Goal: Book appointment/travel/reservation: Book appointment/travel/reservation

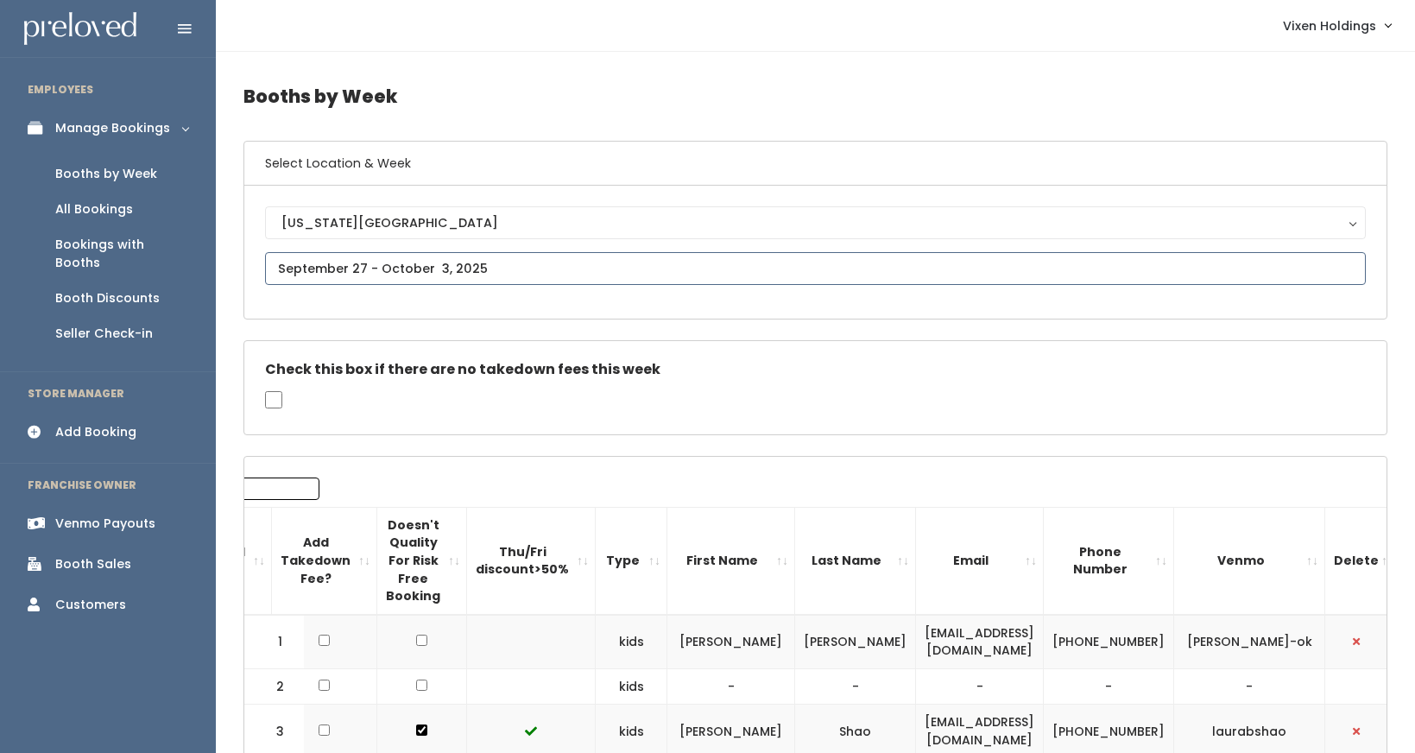
click at [407, 268] on input "text" at bounding box center [815, 268] width 1101 height 33
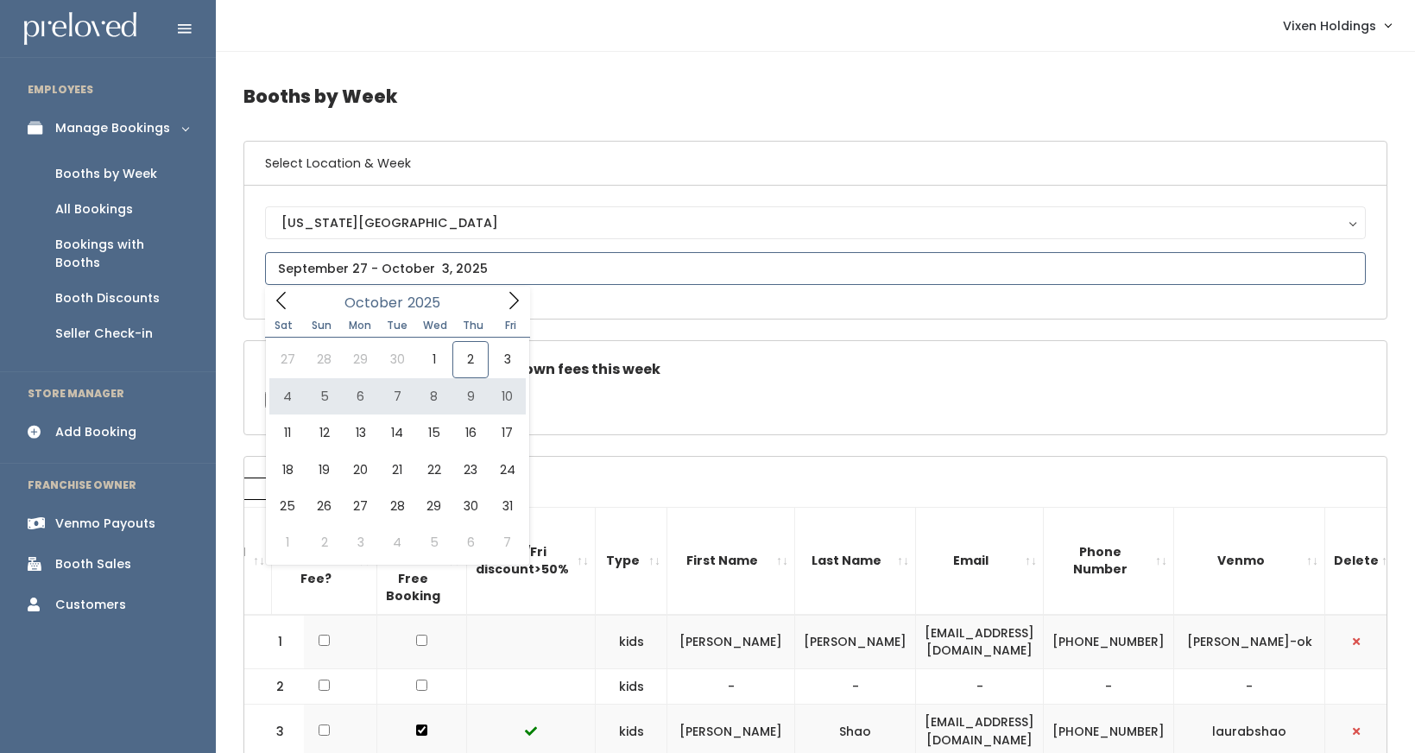
type input "October 4 to October 10"
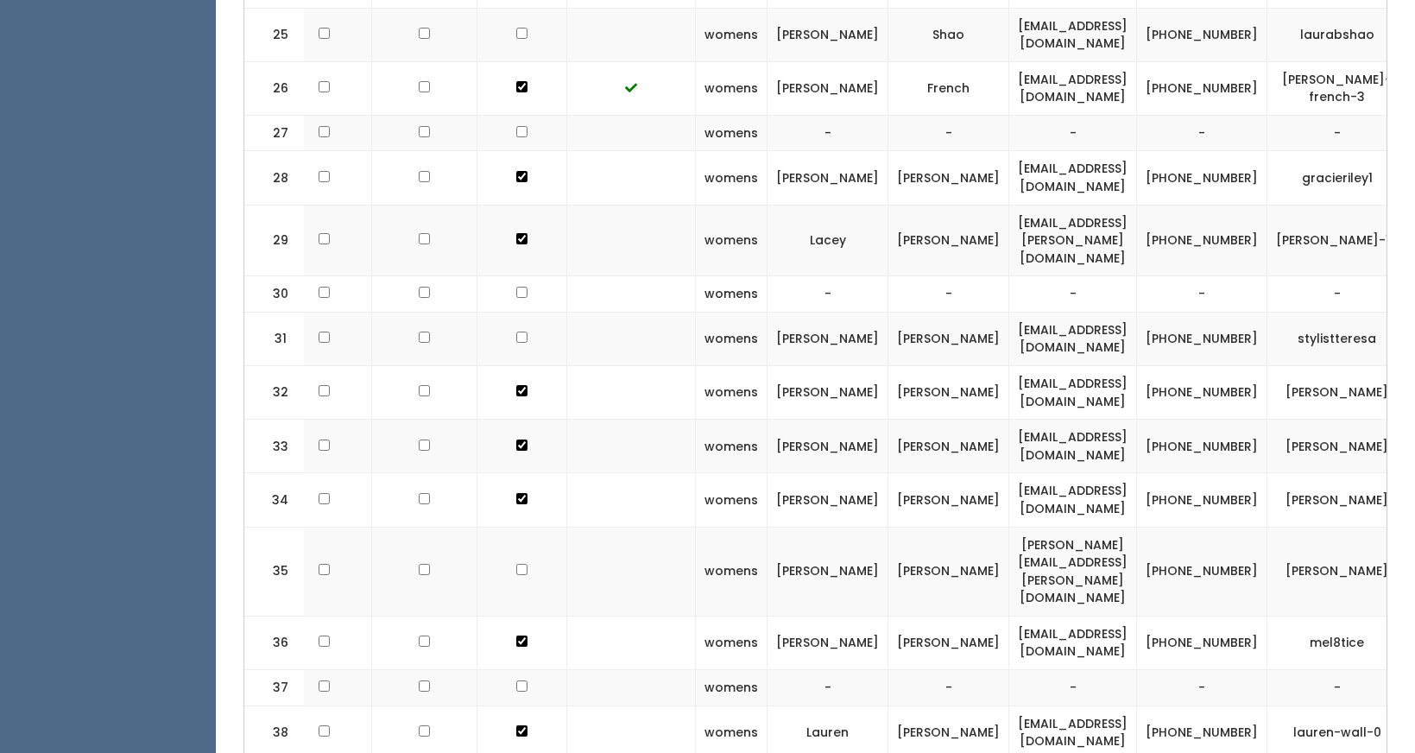
scroll to position [0, 119]
click at [606, 115] on td at bounding box center [630, 133] width 129 height 36
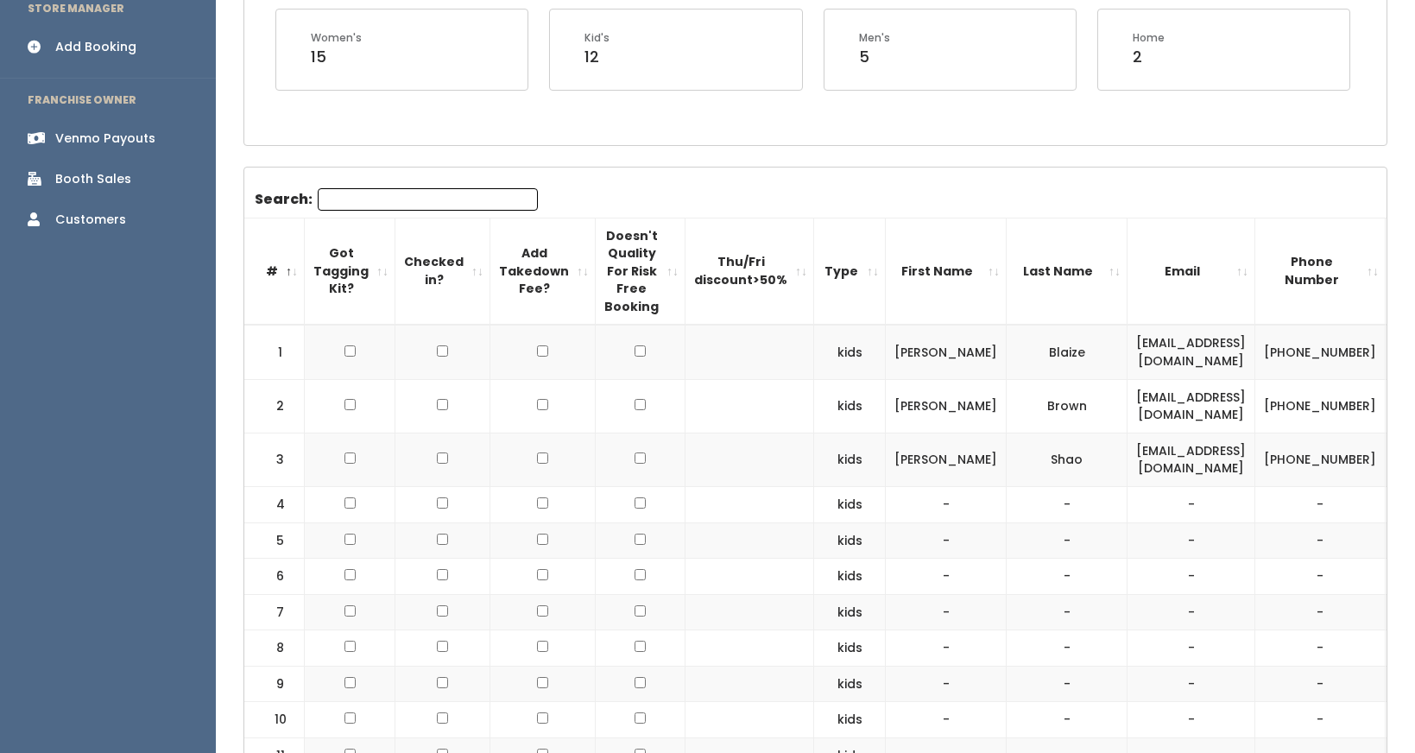
scroll to position [0, 0]
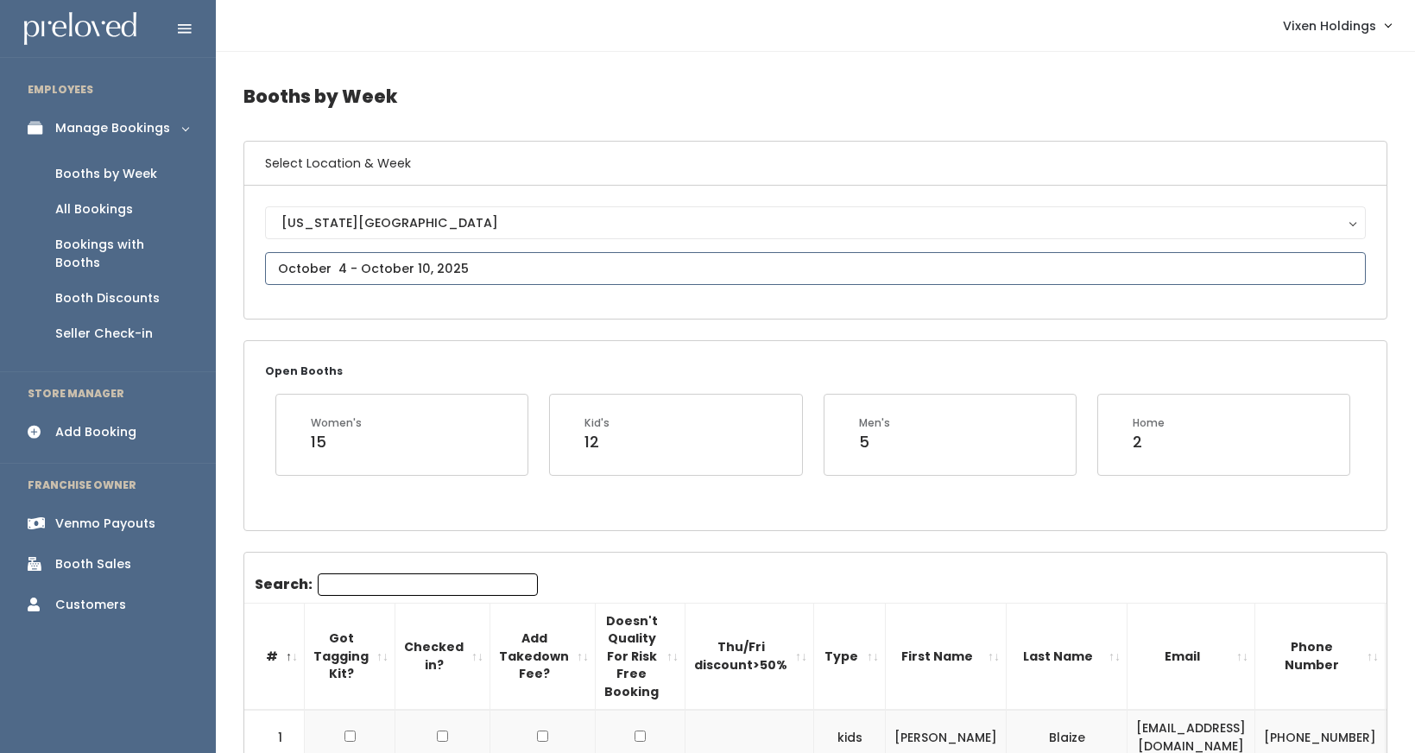
click at [314, 273] on input "text" at bounding box center [815, 268] width 1101 height 33
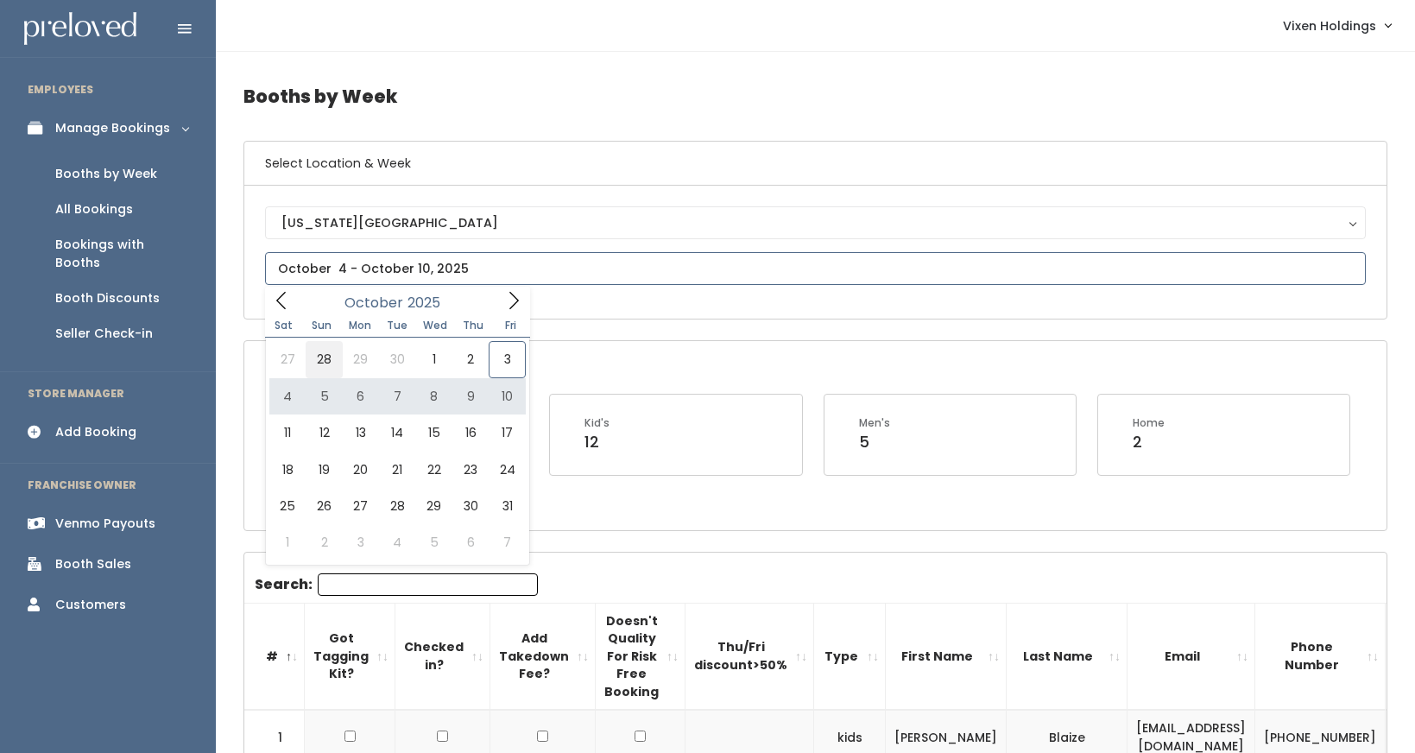
type input "September 27 to October 3"
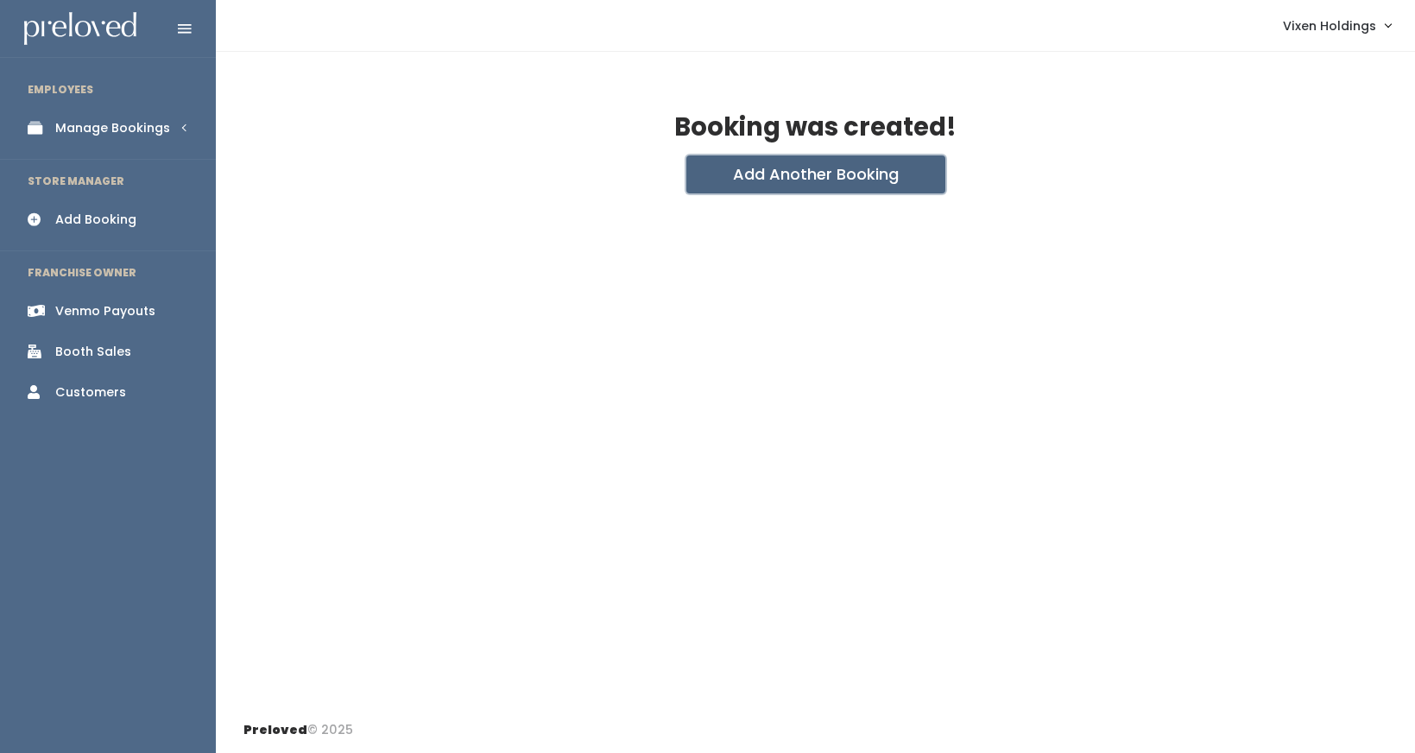
click at [792, 171] on button "Add Another Booking" at bounding box center [815, 174] width 259 height 38
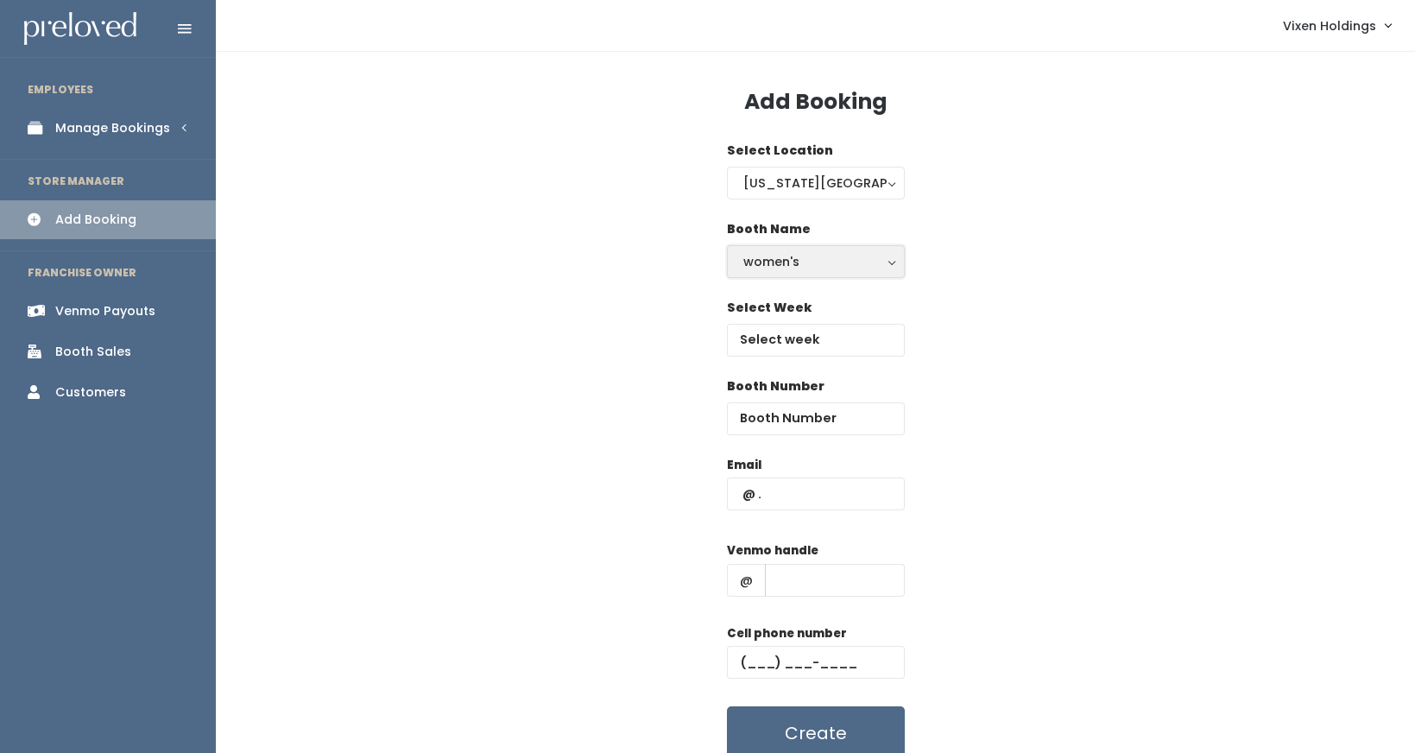
click at [777, 261] on div "women's" at bounding box center [815, 261] width 145 height 19
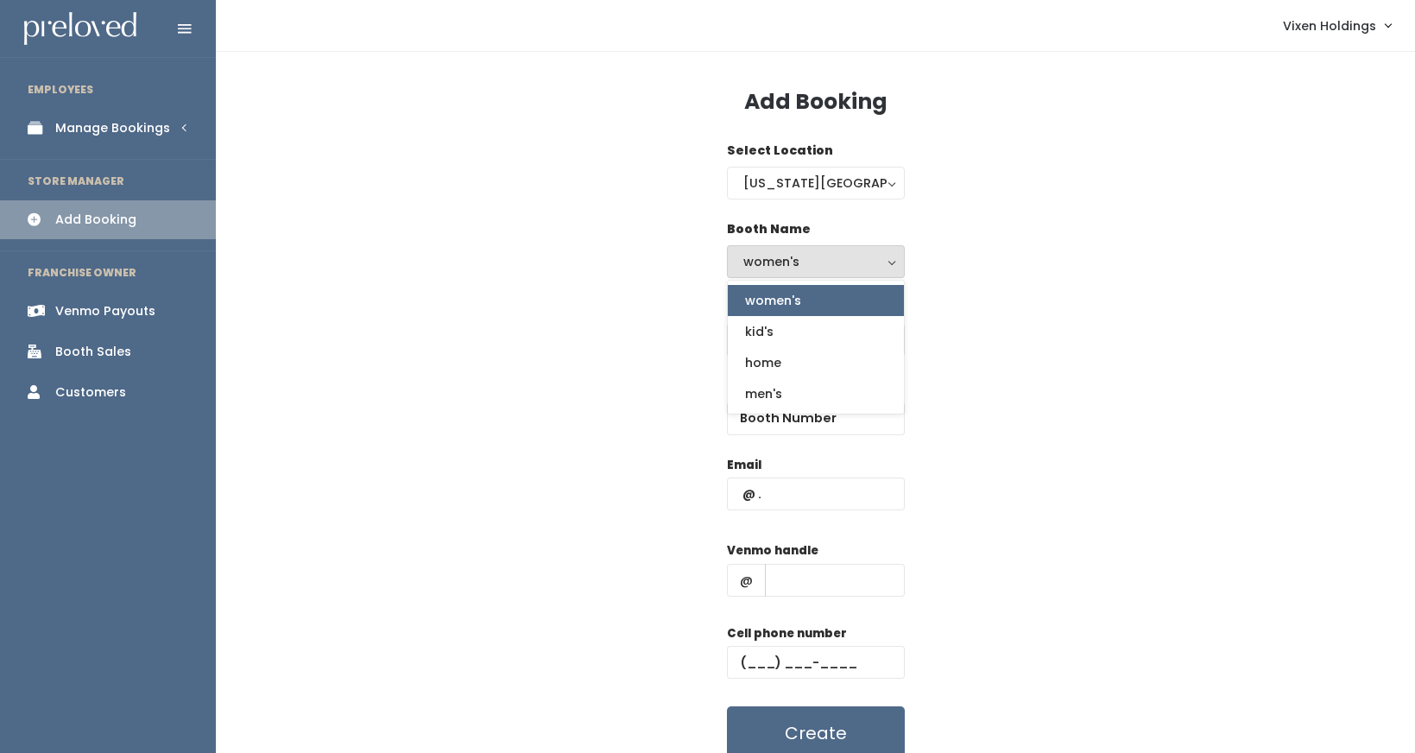
click at [609, 292] on div "Booth Name women's kid's home men's women's women's kid's home men's" at bounding box center [815, 259] width 1144 height 79
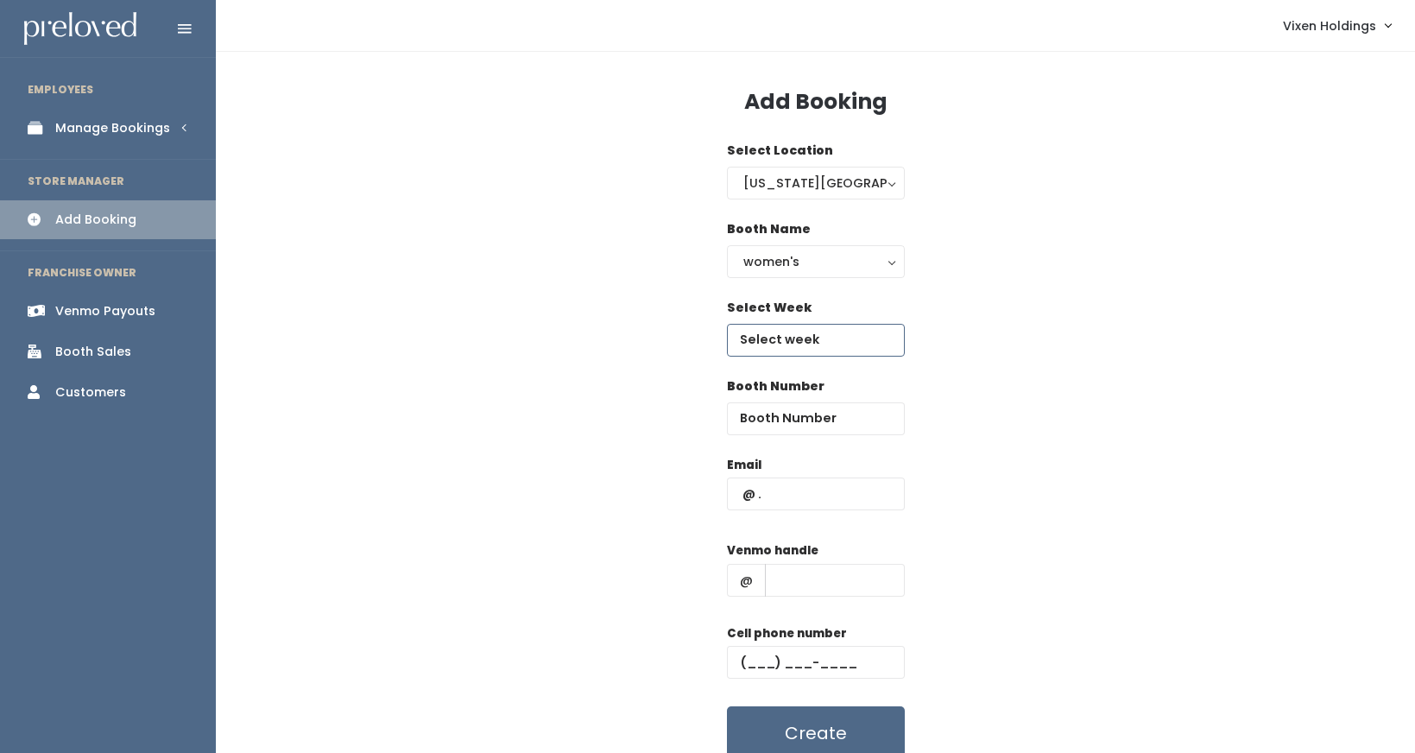
click at [805, 342] on input "text" at bounding box center [816, 340] width 178 height 33
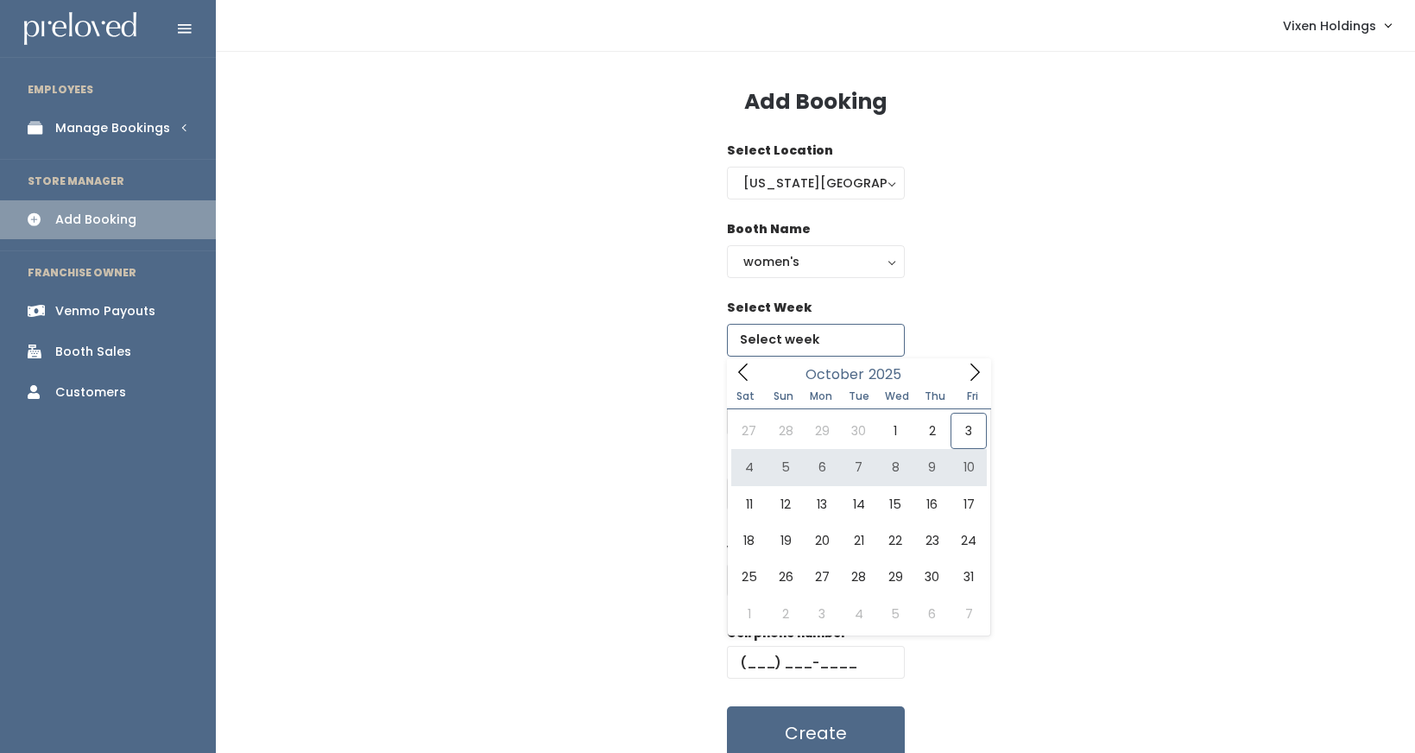
type input "October 4 to October 10"
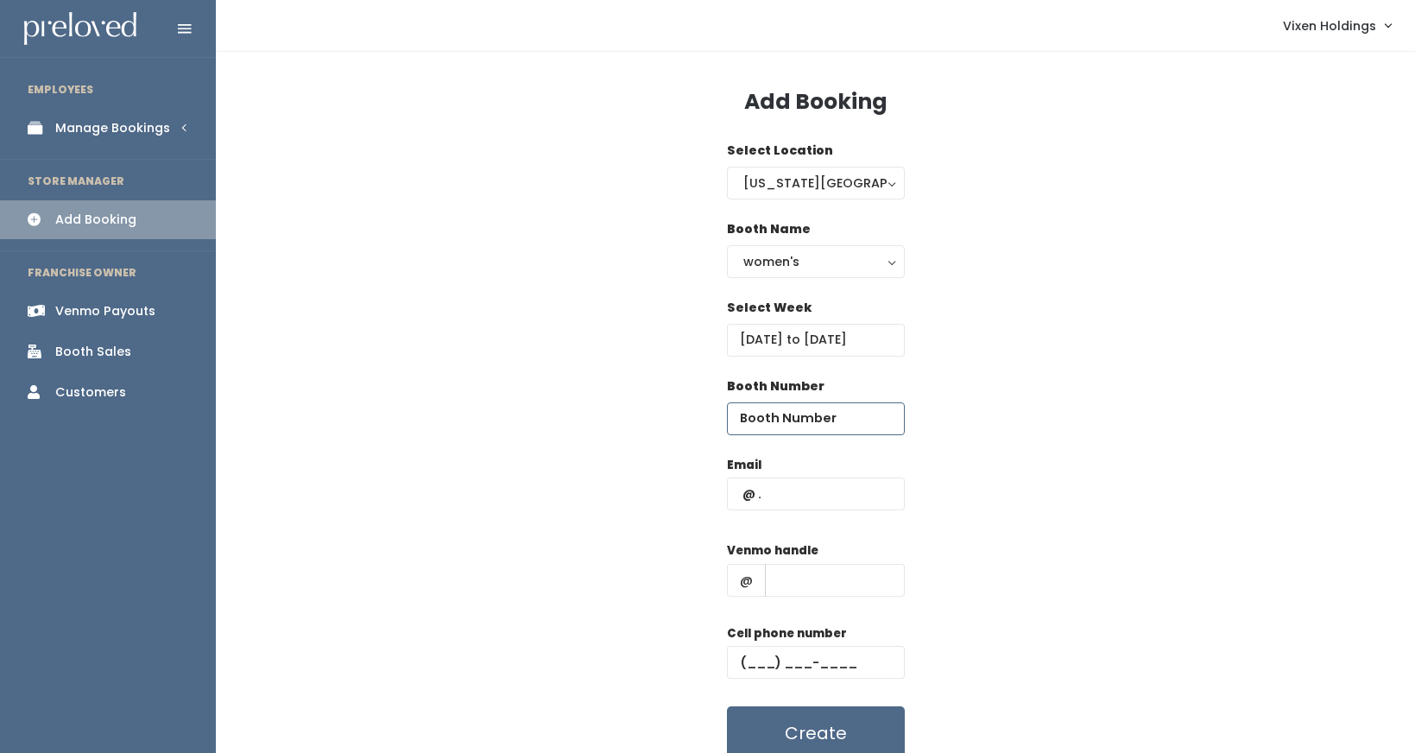
click at [785, 426] on input "number" at bounding box center [816, 418] width 178 height 33
type input "27"
click at [739, 496] on input "text" at bounding box center [816, 493] width 178 height 33
type input "[EMAIL_ADDRESS][DOMAIN_NAME]"
click at [814, 581] on input "text" at bounding box center [835, 580] width 140 height 33
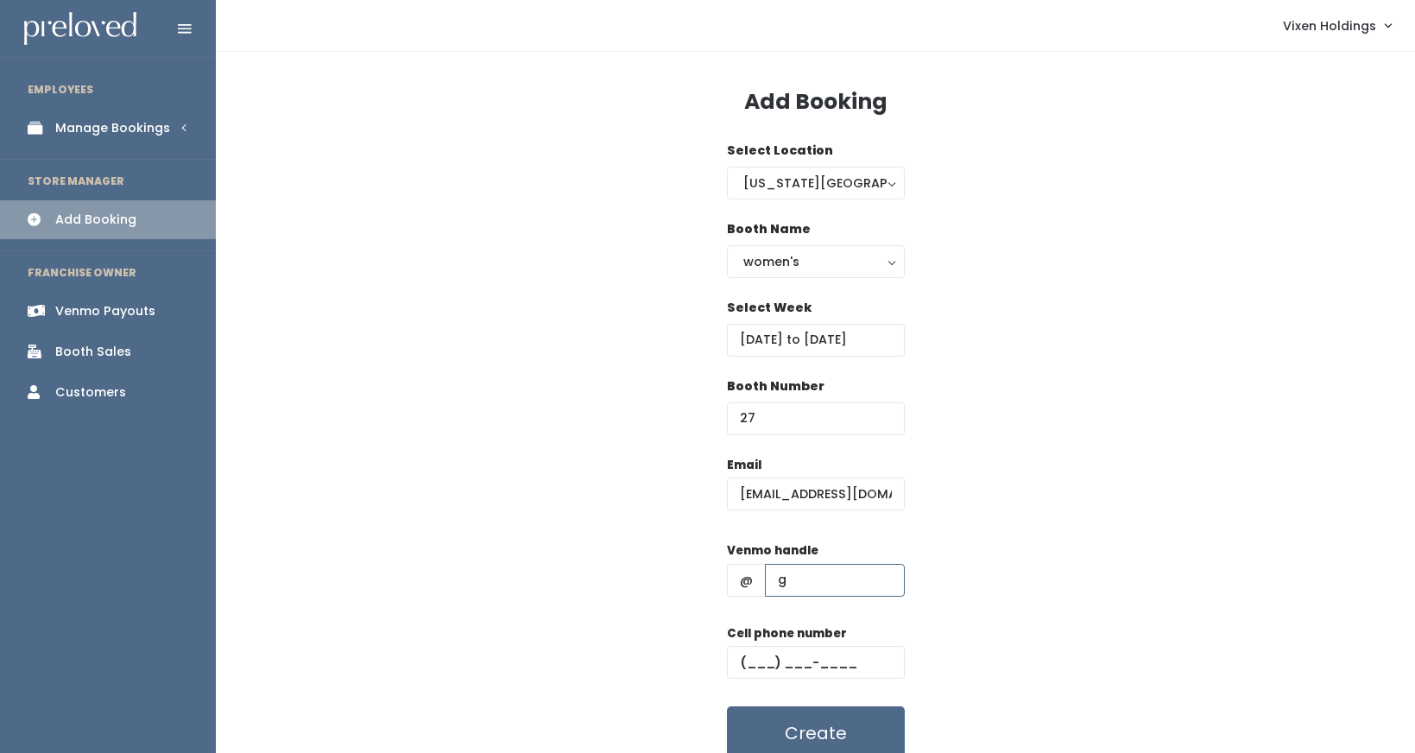
type input "gentrycox"
click at [740, 658] on input "text" at bounding box center [816, 662] width 178 height 33
paste input "(580) 736-3093"
type input "(580) 736-3093"
click at [839, 733] on button "Create" at bounding box center [816, 733] width 178 height 54
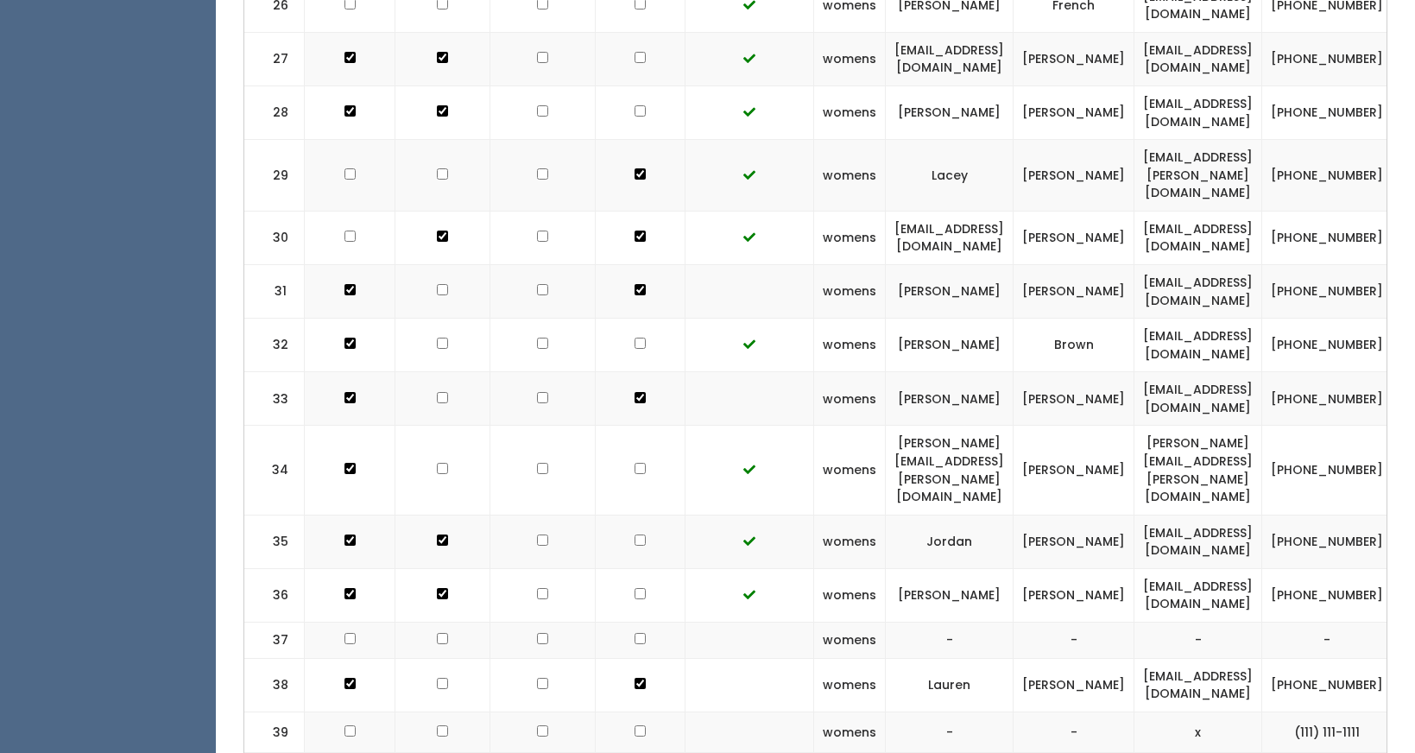
scroll to position [0, 218]
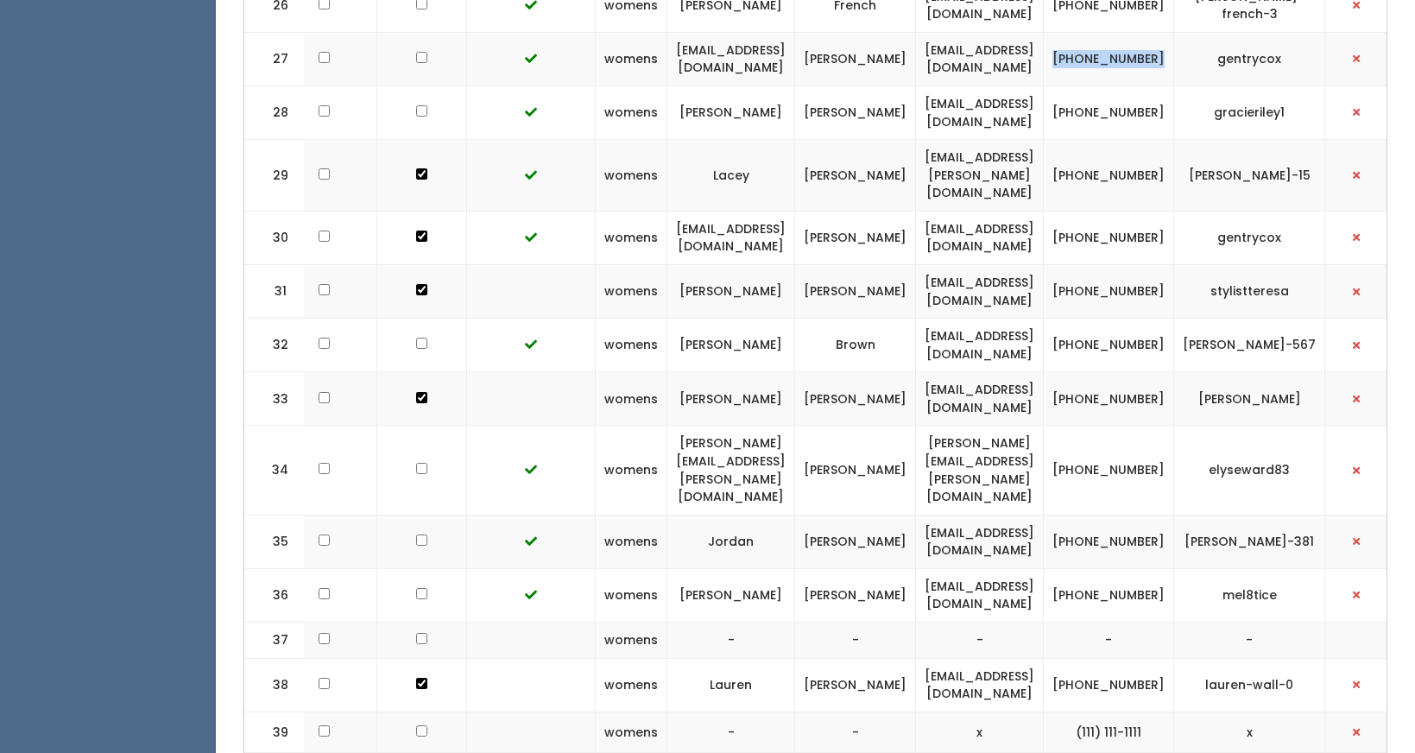
drag, startPoint x: 1190, startPoint y: 42, endPoint x: 1135, endPoint y: 28, distance: 56.3
click at [1135, 32] on td "(580) 736-3093" at bounding box center [1109, 59] width 130 height 54
copy td "(580) 736-3093"
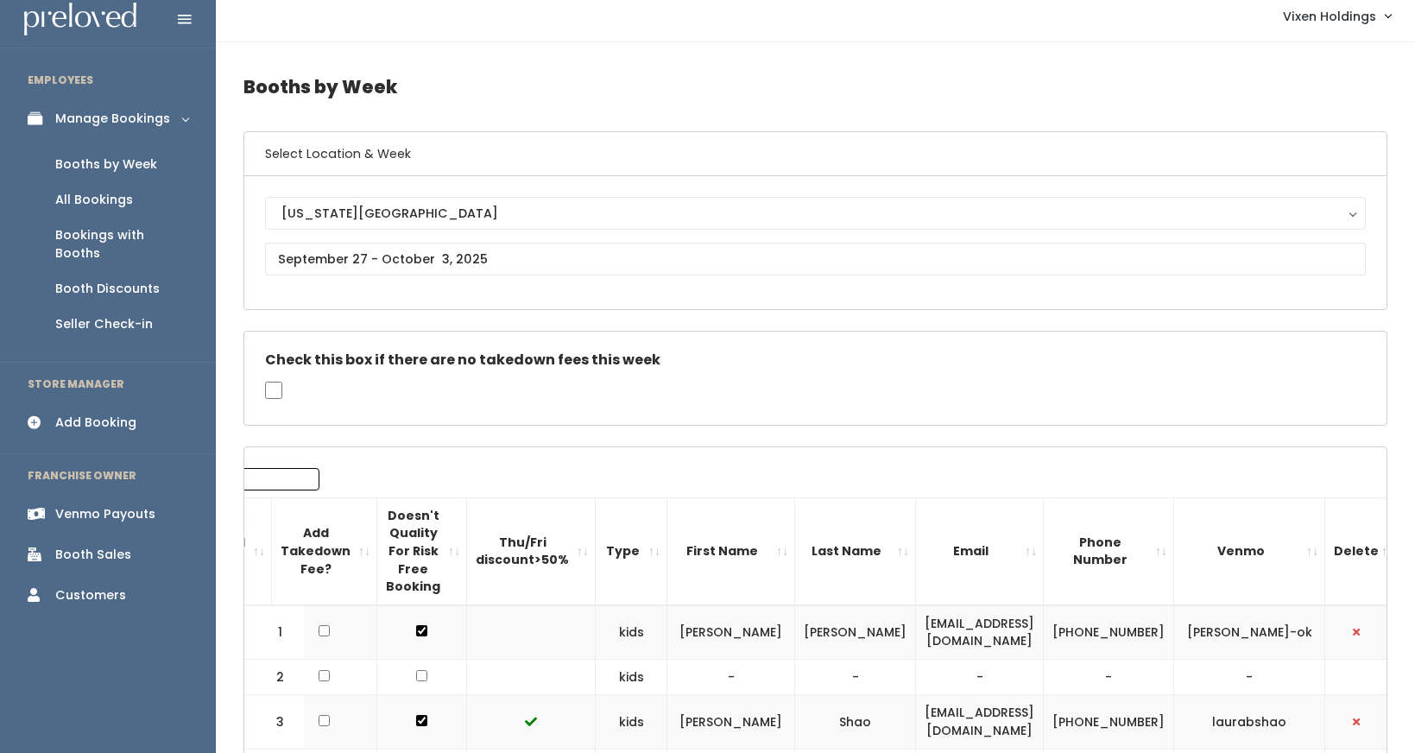
scroll to position [0, 0]
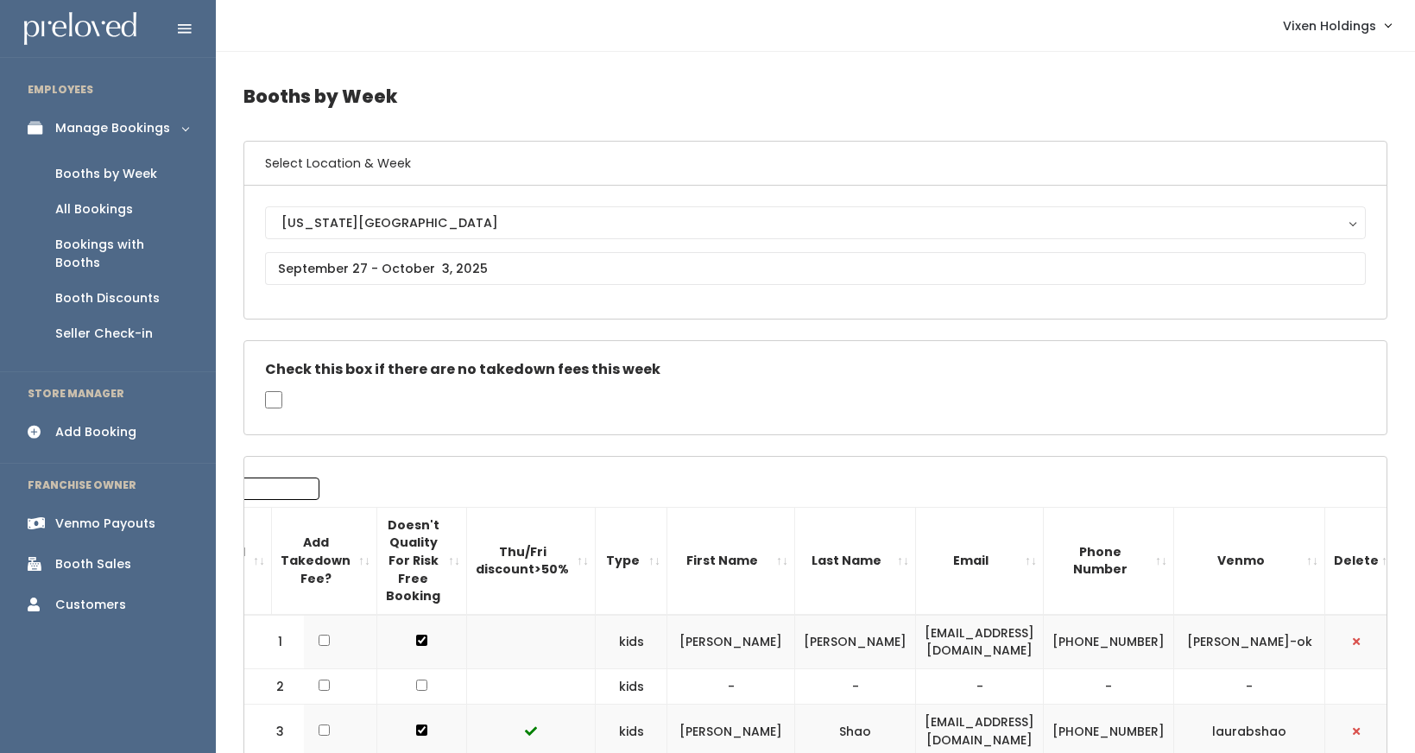
click at [123, 515] on div "Venmo Payouts" at bounding box center [105, 524] width 100 height 18
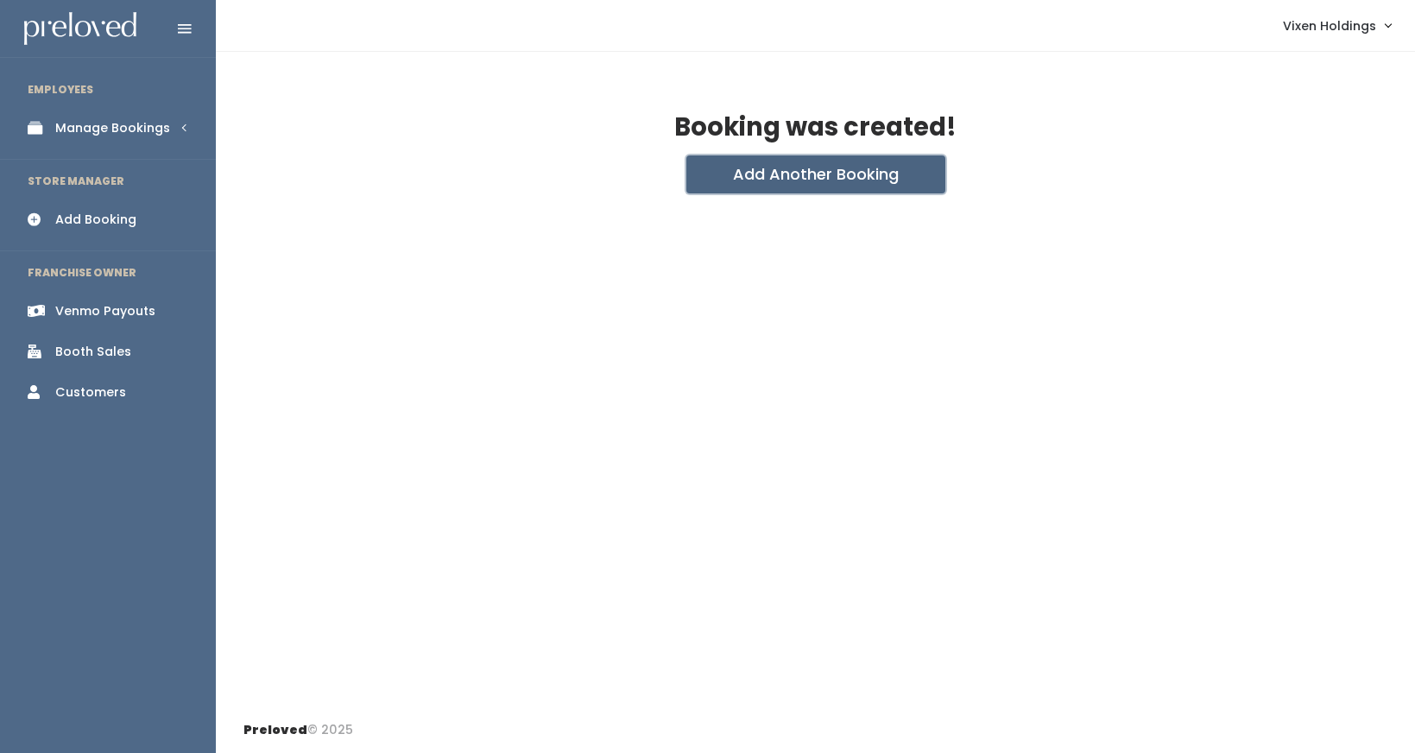
click at [818, 180] on button "Add Another Booking" at bounding box center [815, 174] width 259 height 38
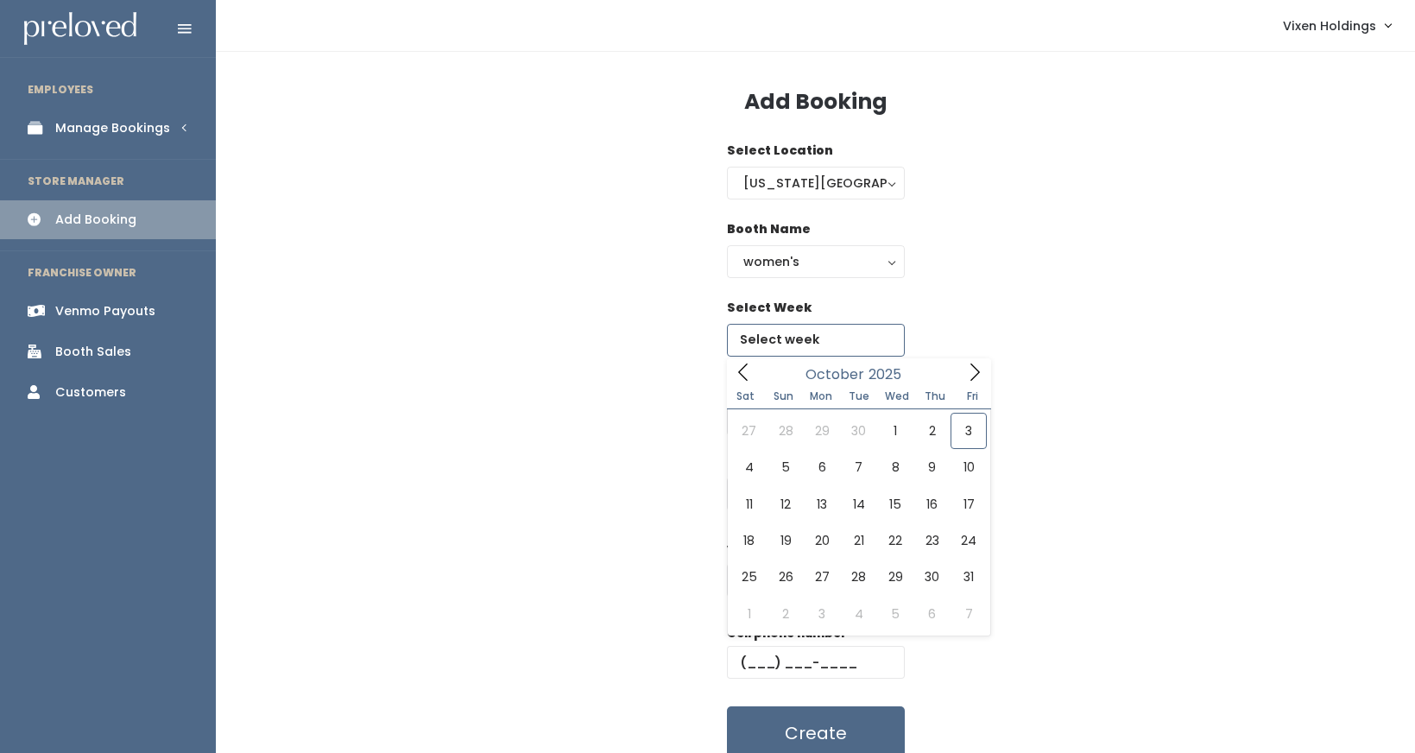
click at [753, 341] on input "text" at bounding box center [816, 340] width 178 height 33
type input "September 27 to October 3"
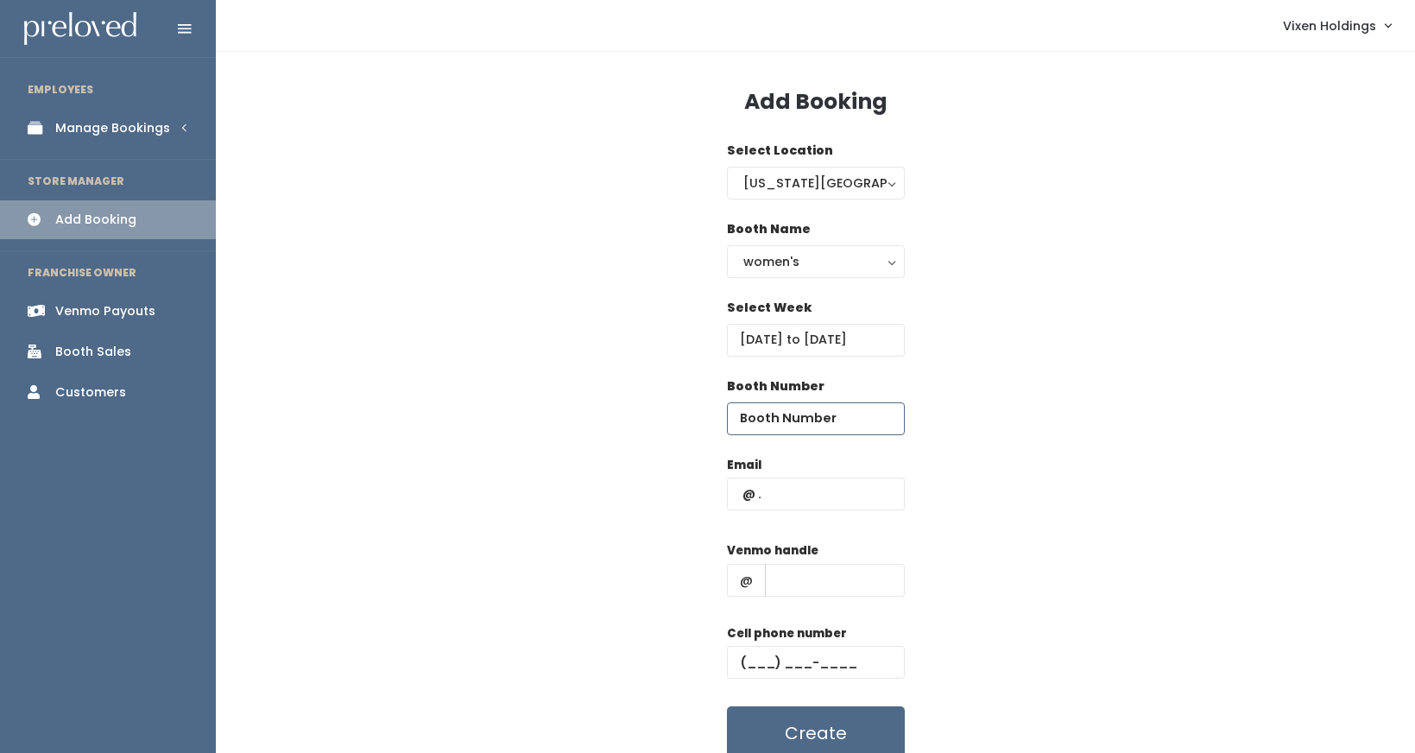
click at [765, 422] on input "number" at bounding box center [816, 418] width 178 height 33
type input "30"
click at [741, 652] on input "text" at bounding box center [816, 662] width 178 height 33
paste input "[PHONE_NUMBER]"
type input "[PHONE_NUMBER]"
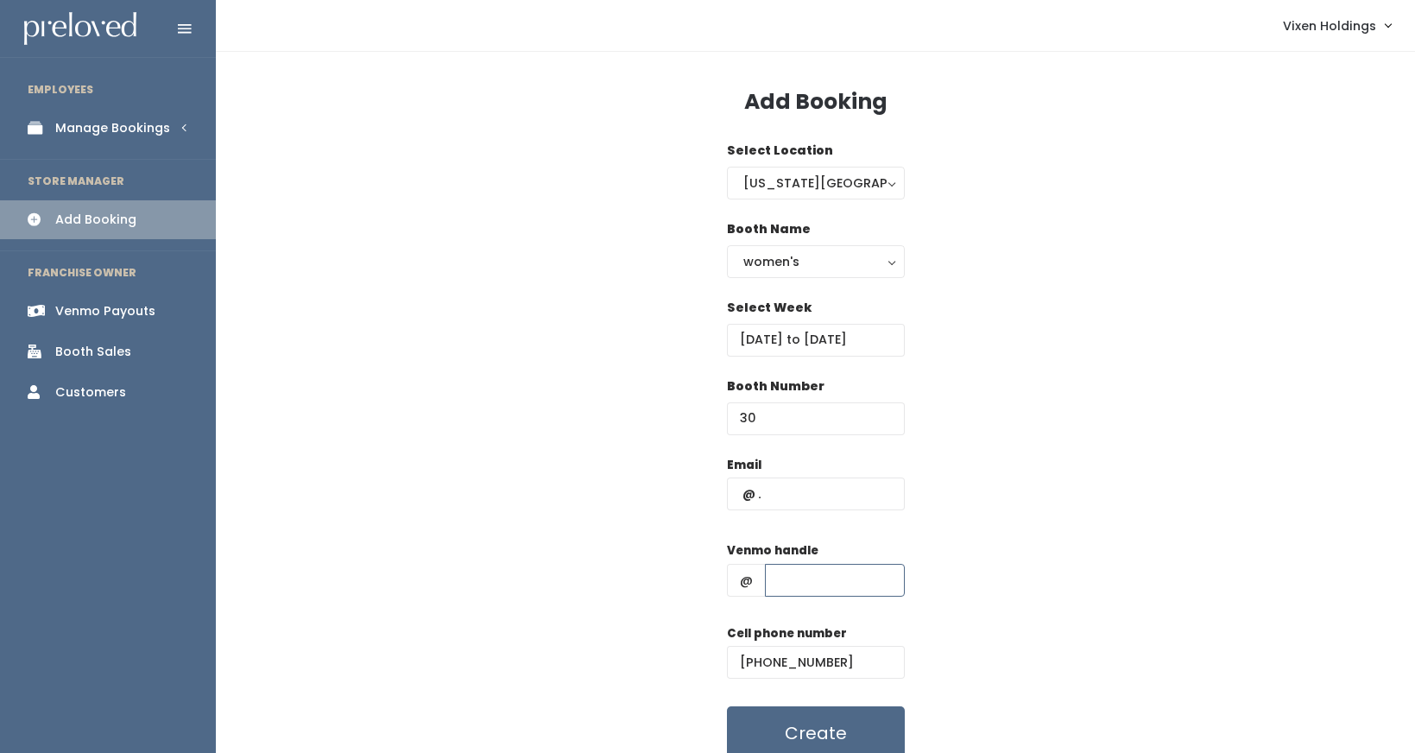
click at [801, 573] on input "text" at bounding box center [835, 580] width 140 height 33
type input "gentrycox"
click at [805, 494] on input "text" at bounding box center [816, 493] width 178 height 33
type input "[EMAIL_ADDRESS][DOMAIN_NAME]"
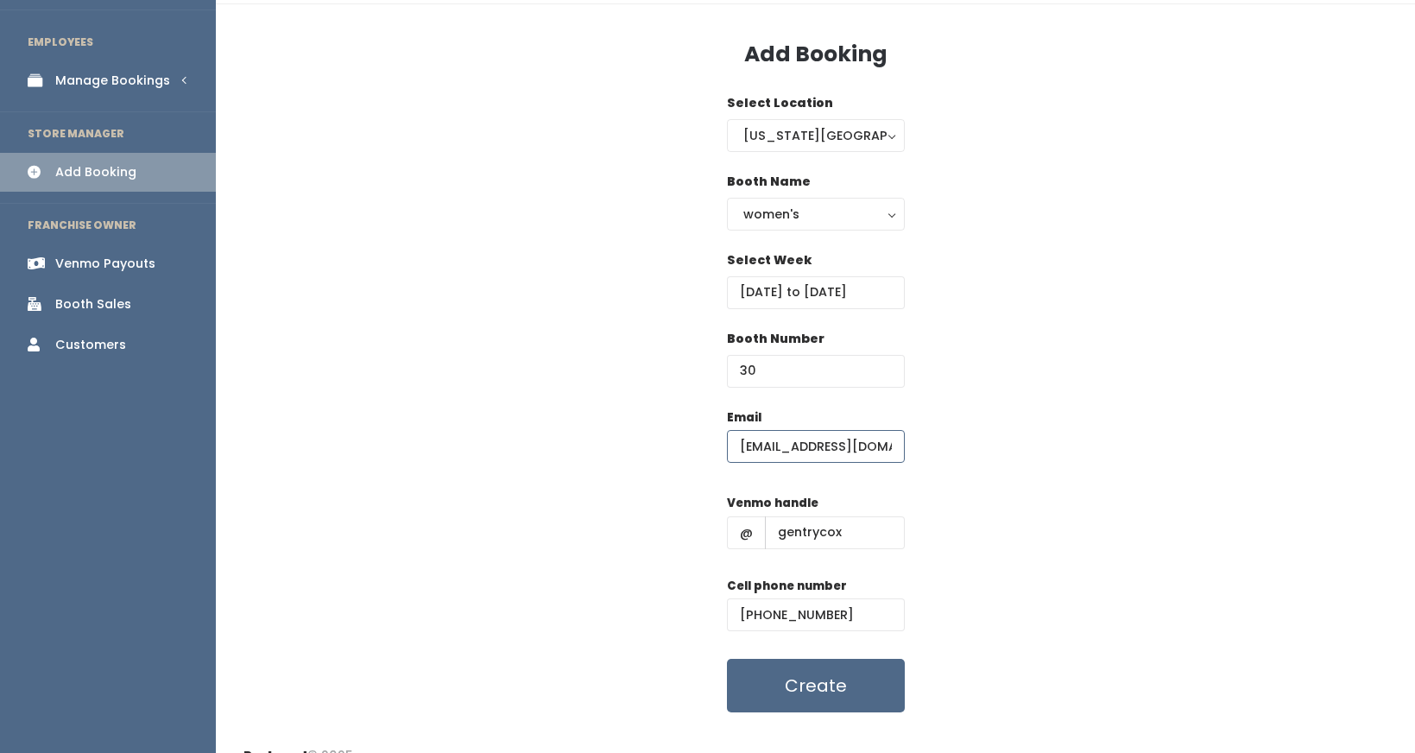
scroll to position [73, 0]
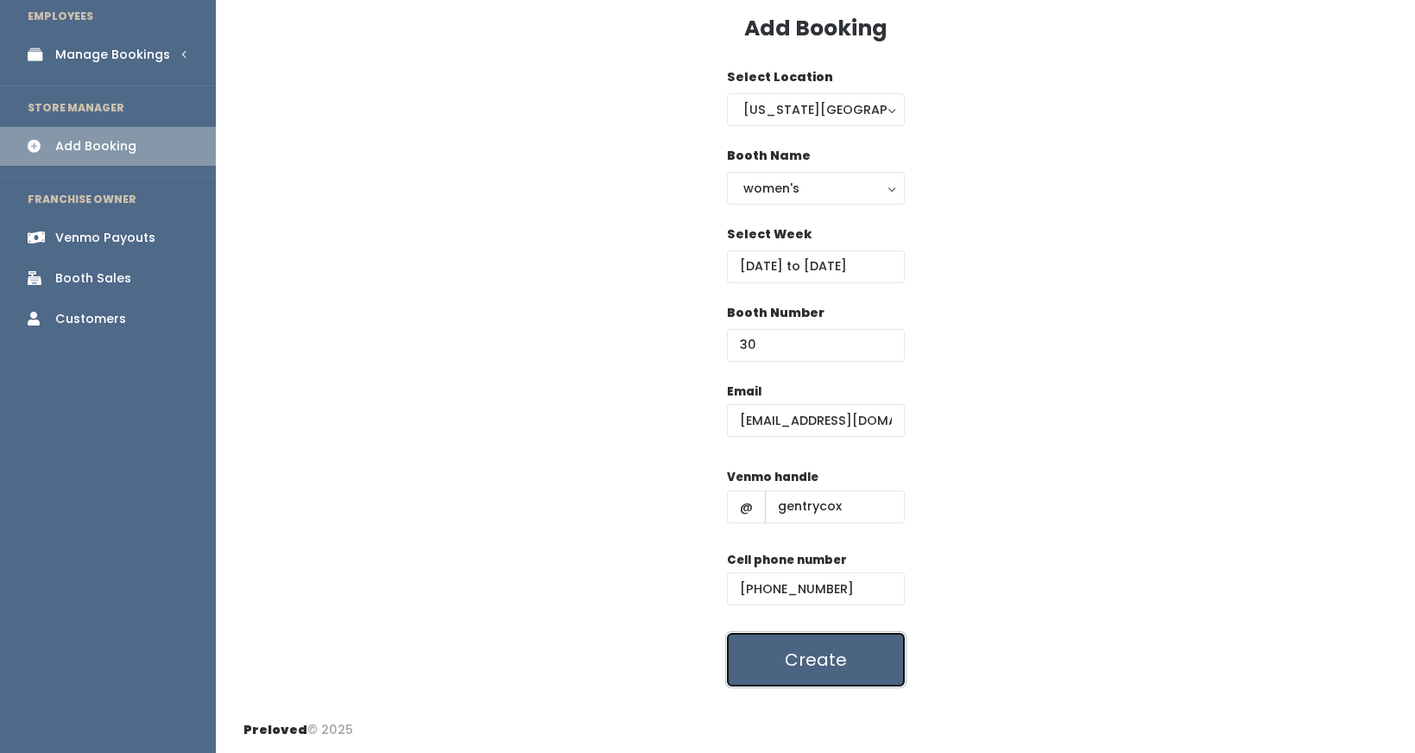
click at [786, 666] on button "Create" at bounding box center [816, 660] width 178 height 54
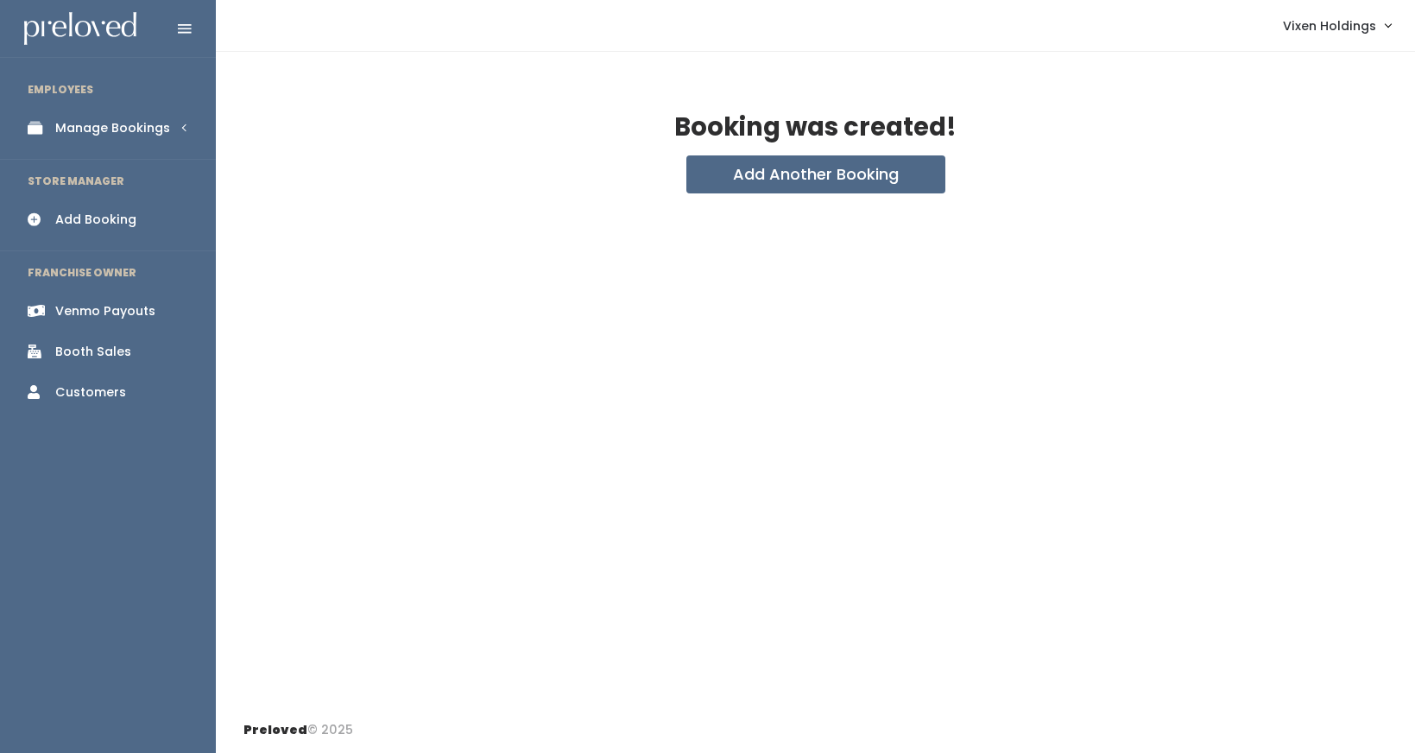
click at [98, 132] on div "Manage Bookings" at bounding box center [112, 128] width 115 height 18
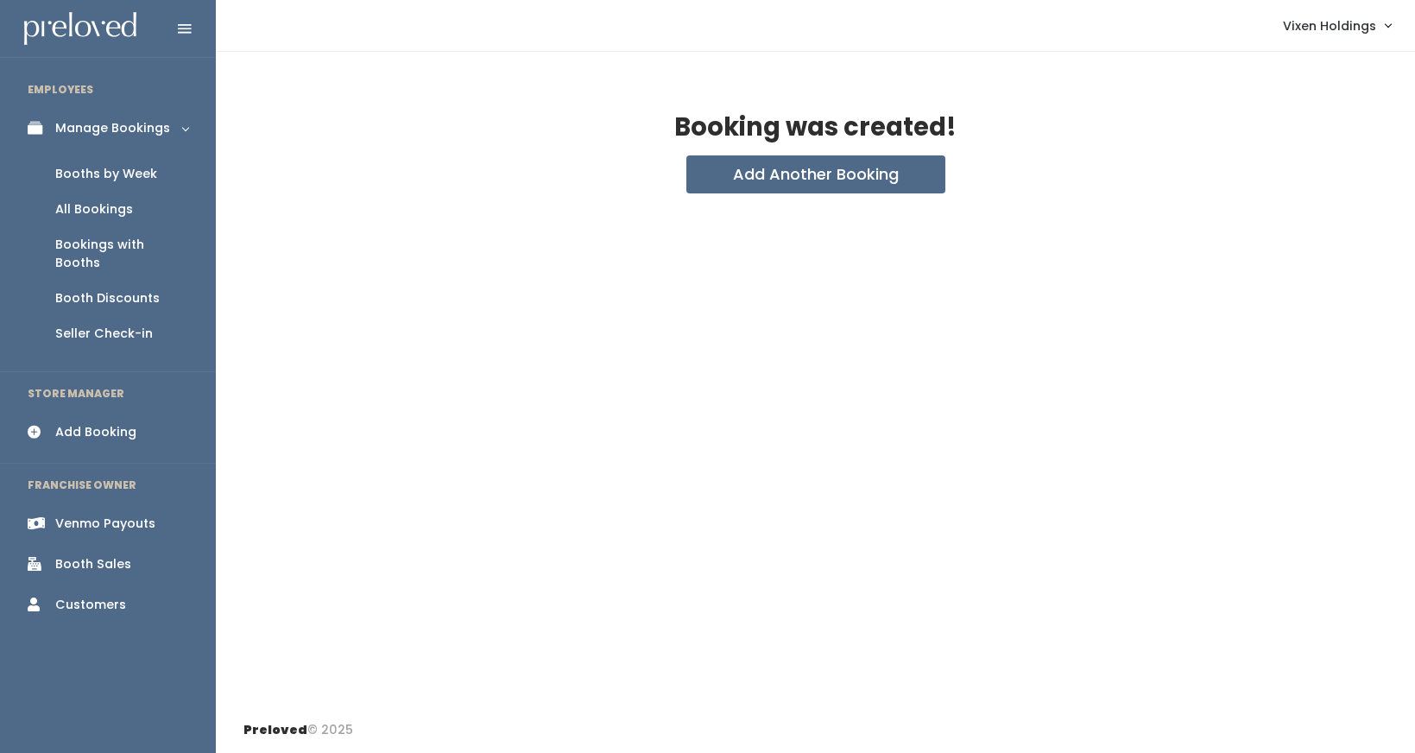
click at [317, 92] on div "Booking was created! Add Another Booking" at bounding box center [815, 379] width 1199 height 655
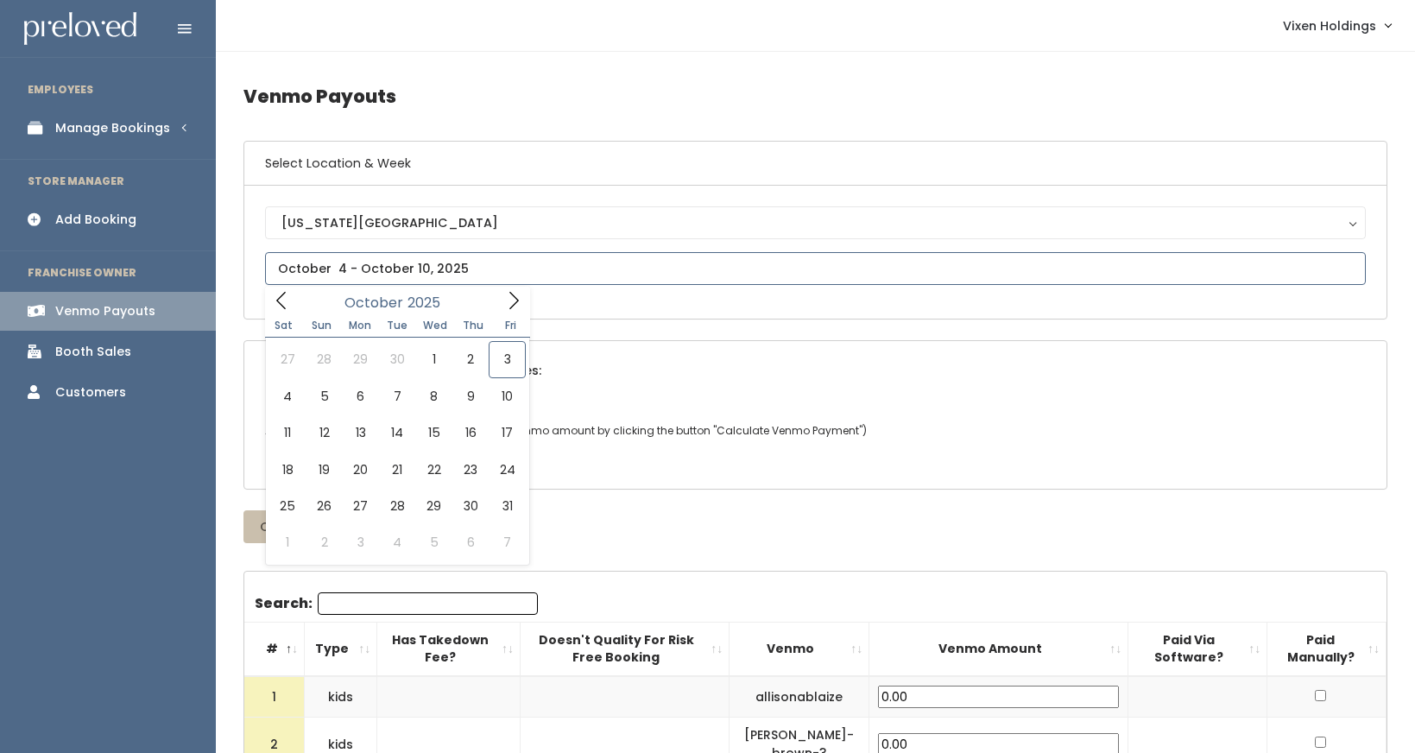
click at [306, 267] on input "text" at bounding box center [815, 268] width 1101 height 33
click at [279, 303] on icon at bounding box center [280, 300] width 9 height 17
type input "[DATE] to [DATE]"
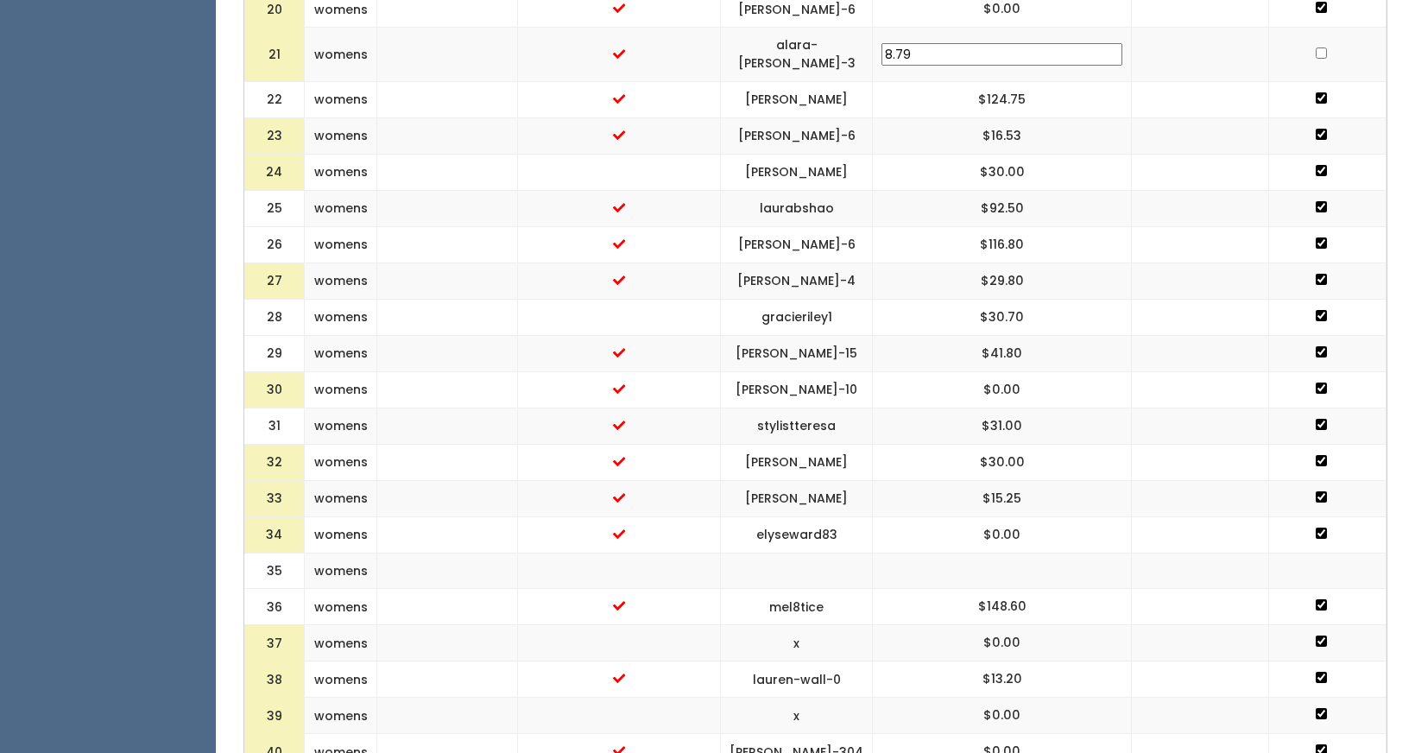
scroll to position [1377, 0]
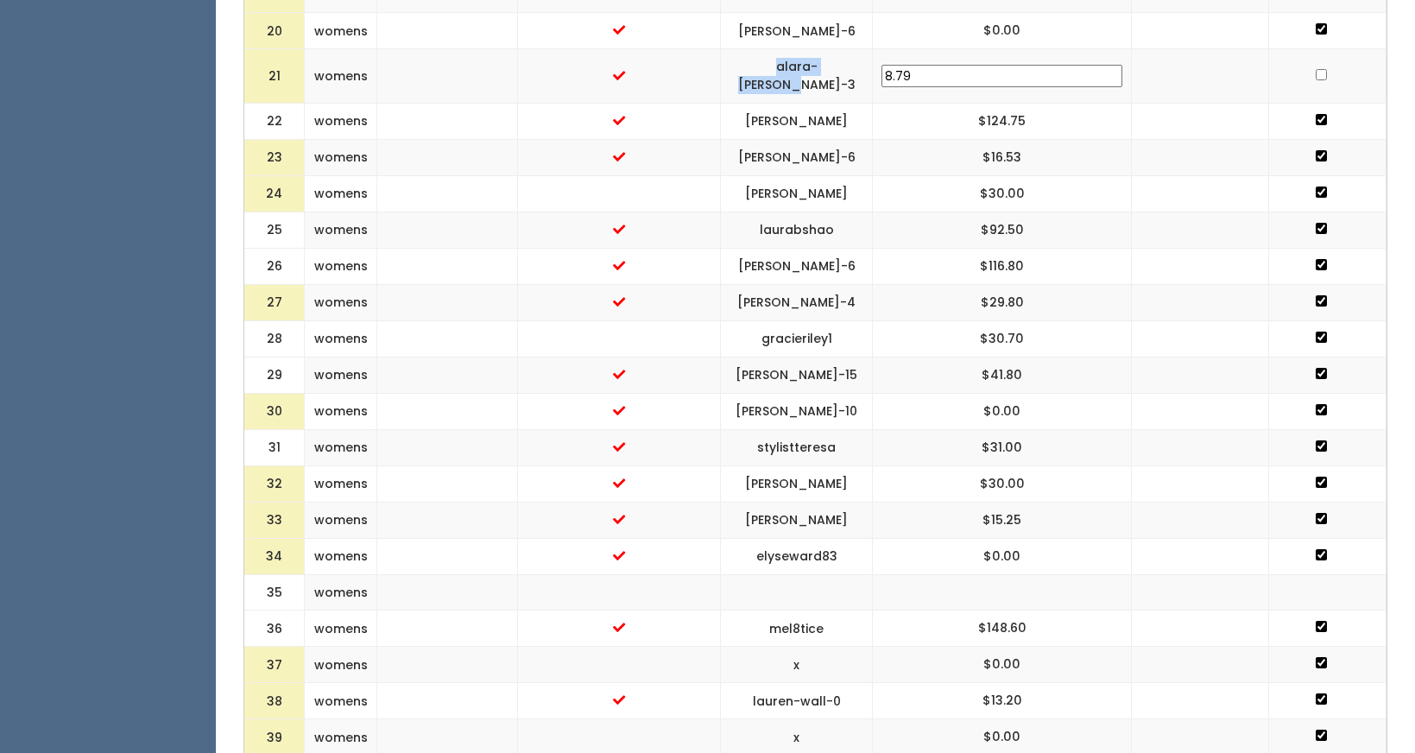
drag, startPoint x: 931, startPoint y: 48, endPoint x: 825, endPoint y: 54, distance: 105.5
click at [825, 54] on td "alara-miller-3" at bounding box center [797, 76] width 152 height 54
copy td "alara-miller-3"
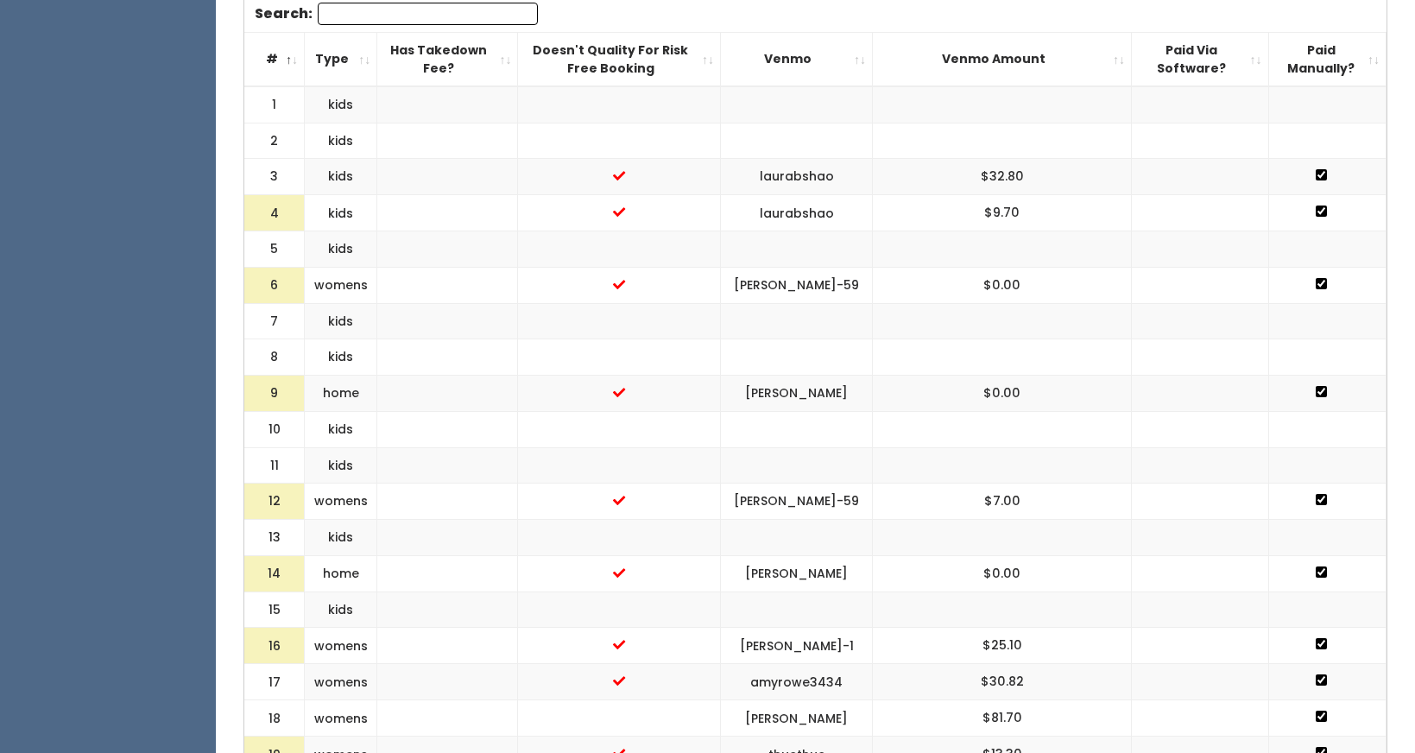
scroll to position [815, 0]
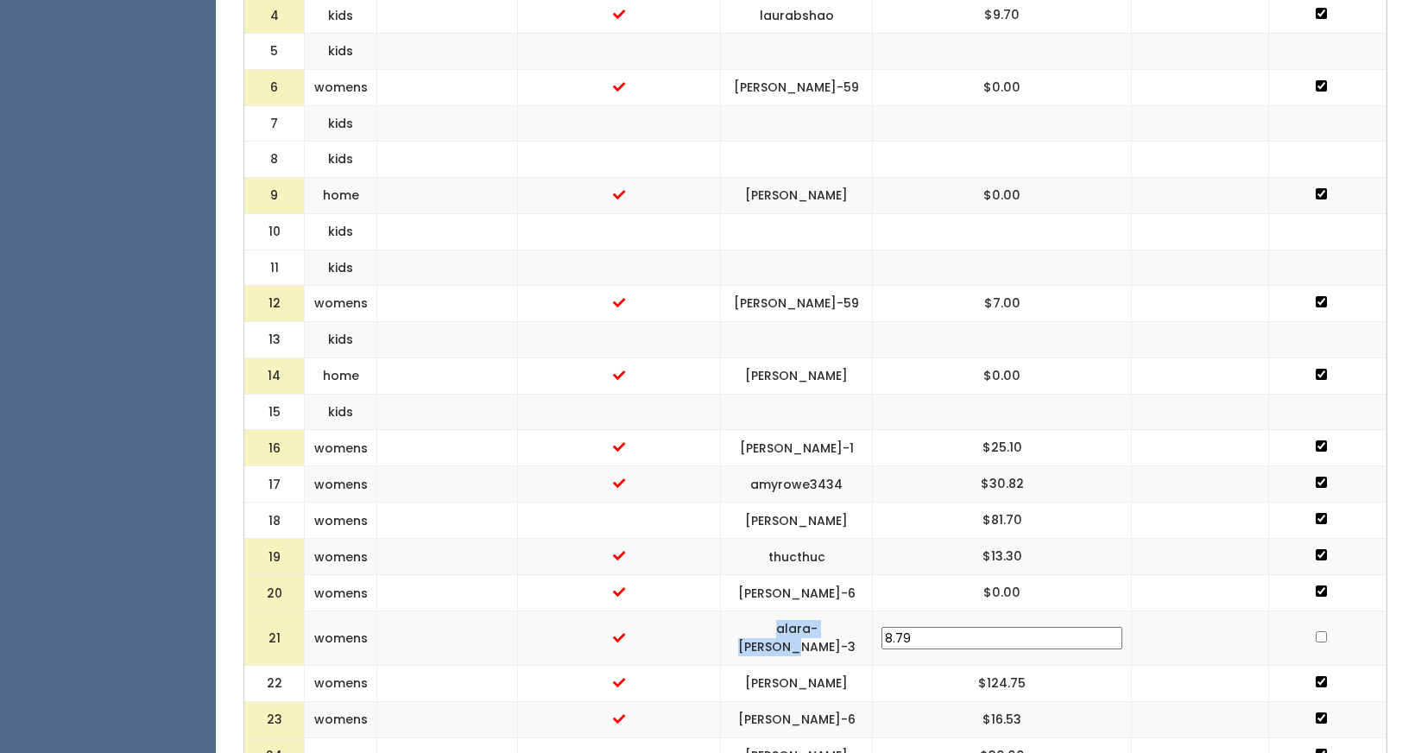
click at [1316, 631] on input "checkbox" at bounding box center [1321, 636] width 11 height 11
checkbox input "true"
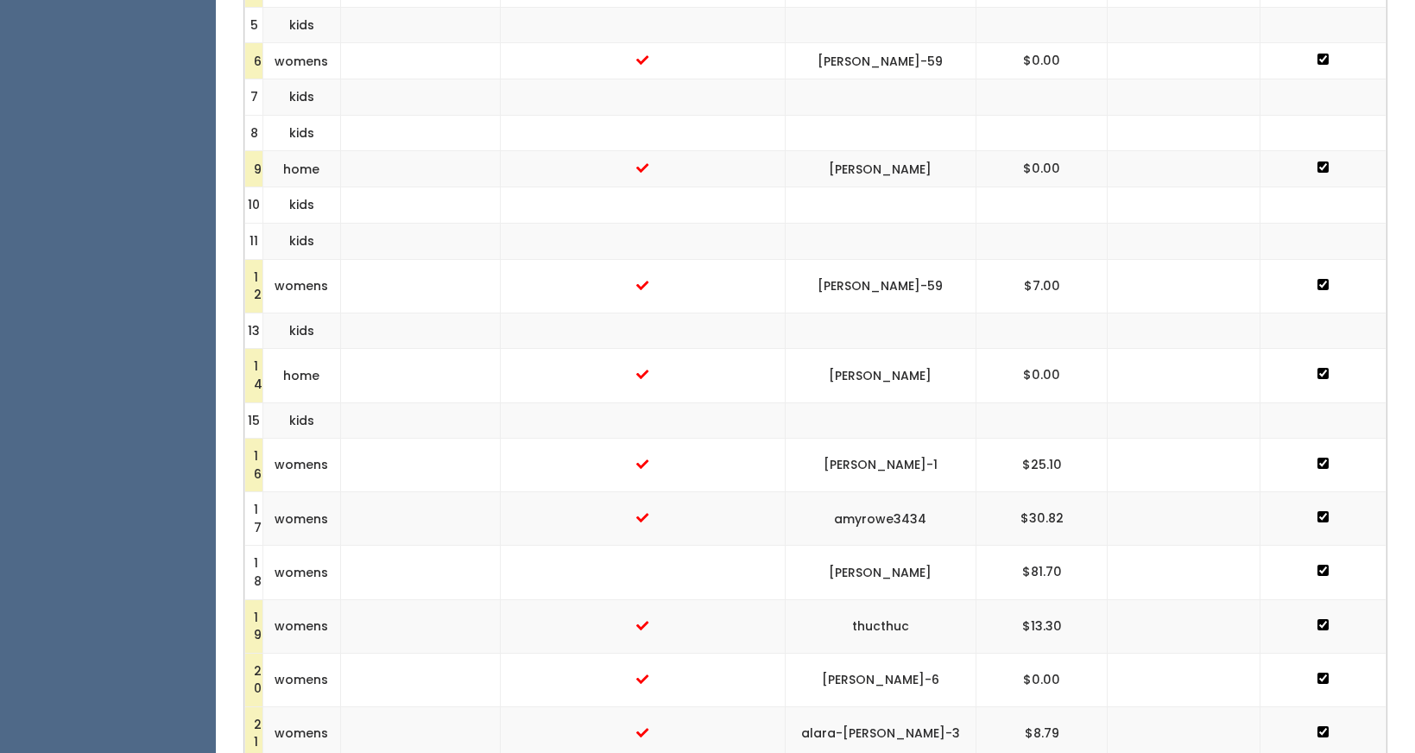
scroll to position [0, 0]
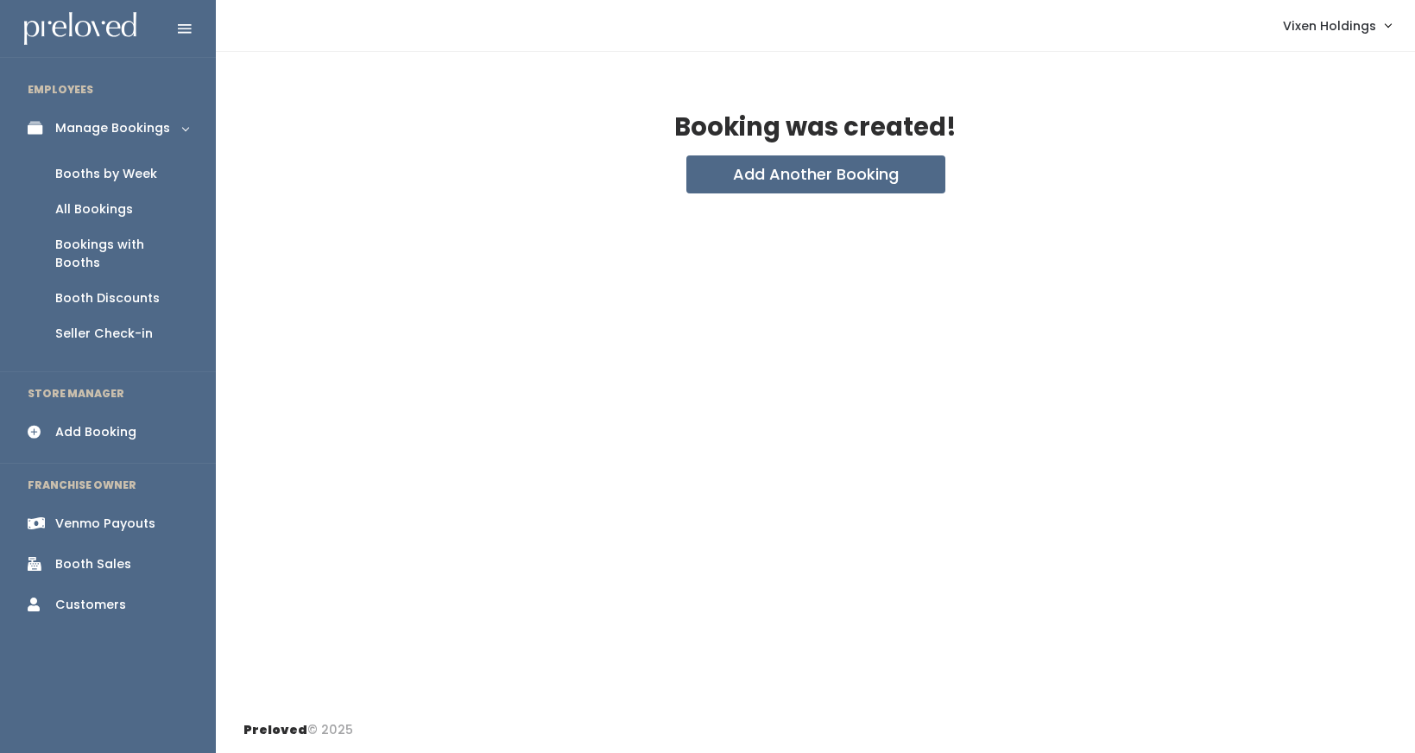
click at [86, 178] on div "Booths by Week" at bounding box center [106, 174] width 102 height 18
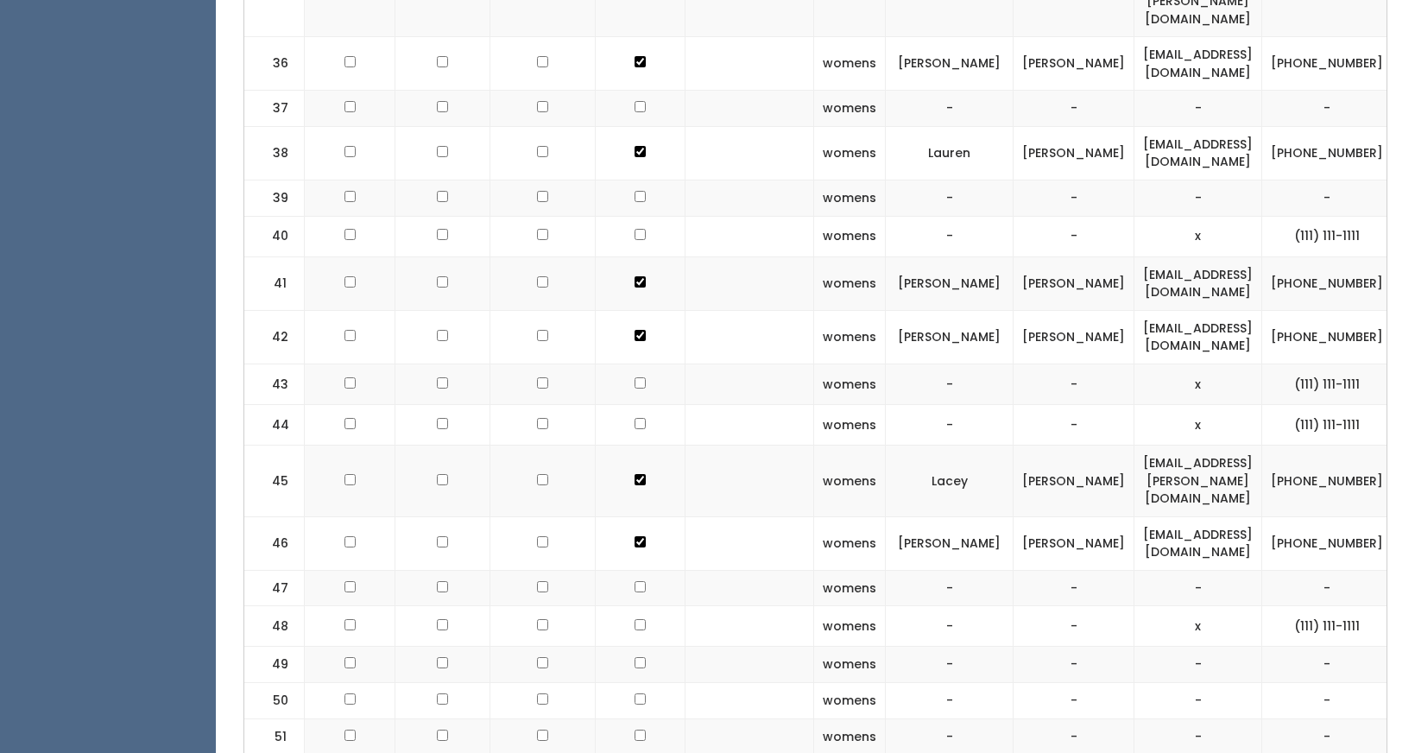
scroll to position [2368, 0]
